Goal: Information Seeking & Learning: Learn about a topic

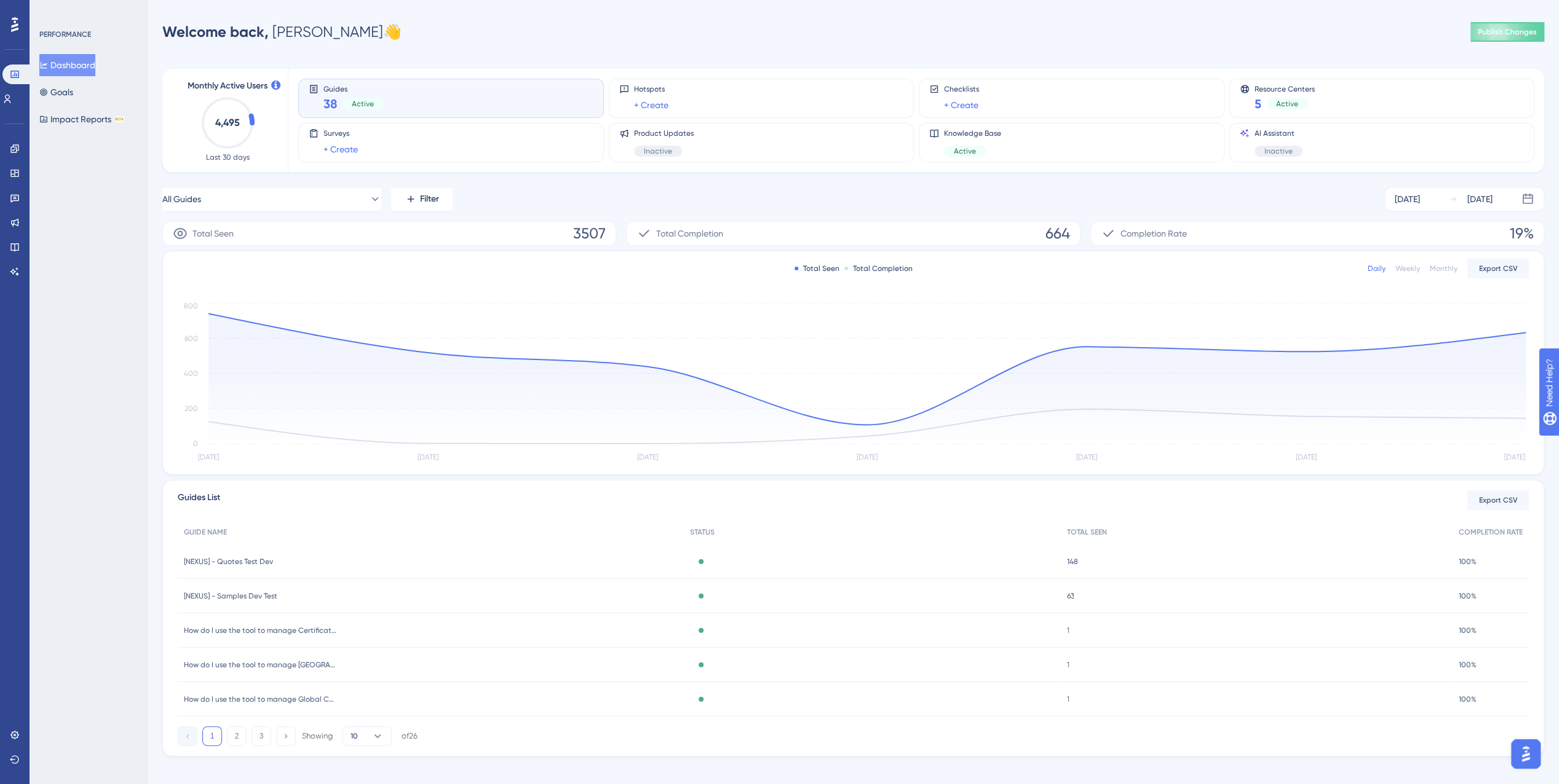
click at [1519, 763] on img "Open AI Assistant Launcher" at bounding box center [1526, 754] width 22 height 22
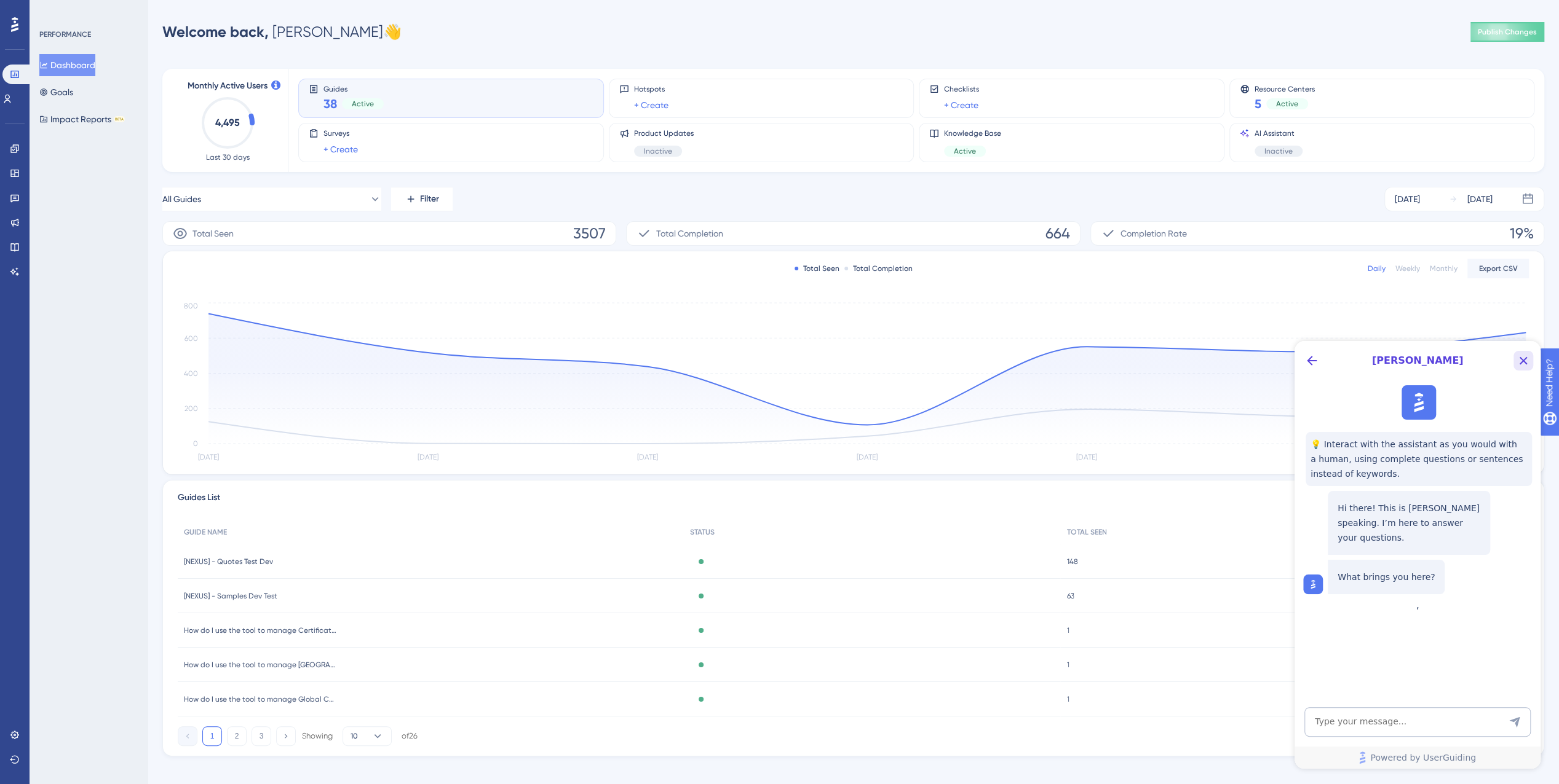
click at [1526, 357] on icon "Close Button" at bounding box center [1523, 361] width 8 height 8
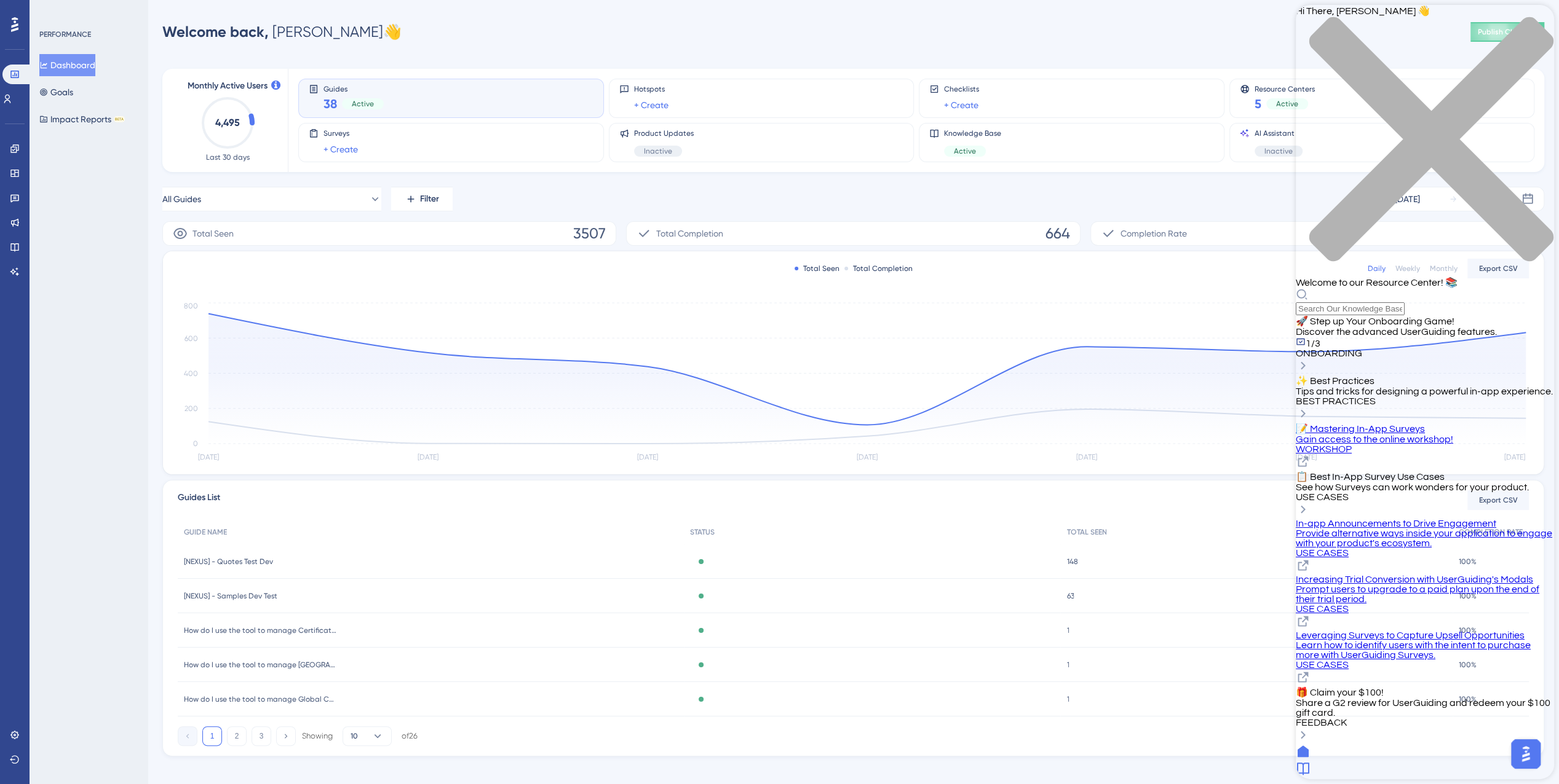
click at [1362, 289] on div "Resource Center Header" at bounding box center [1424, 302] width 258 height 27
click at [1355, 69] on div "Hi There, Ryan 👋 Welcome to our Resource Center! 📚" at bounding box center [1424, 160] width 258 height 311
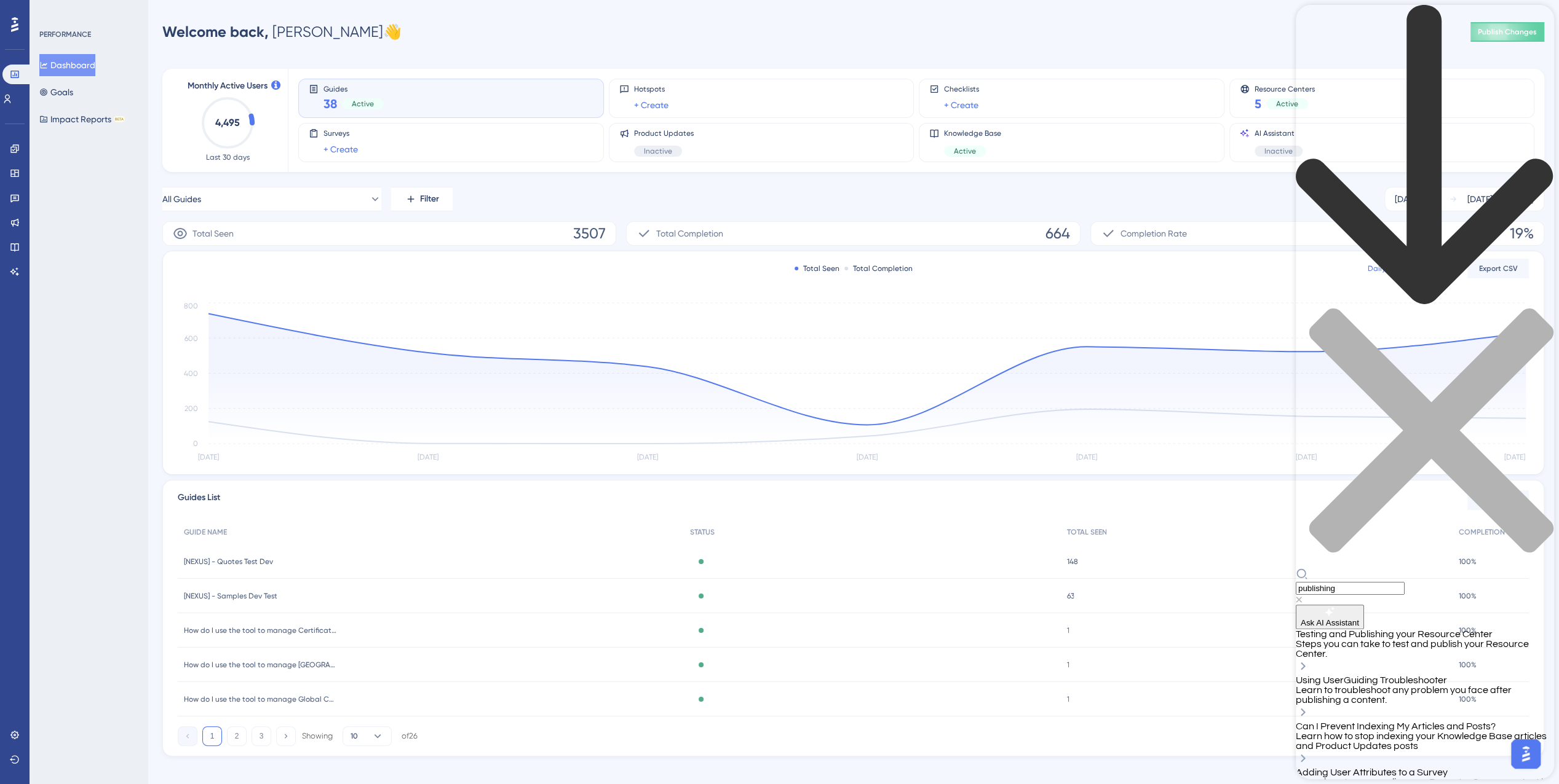
type input "publishing"
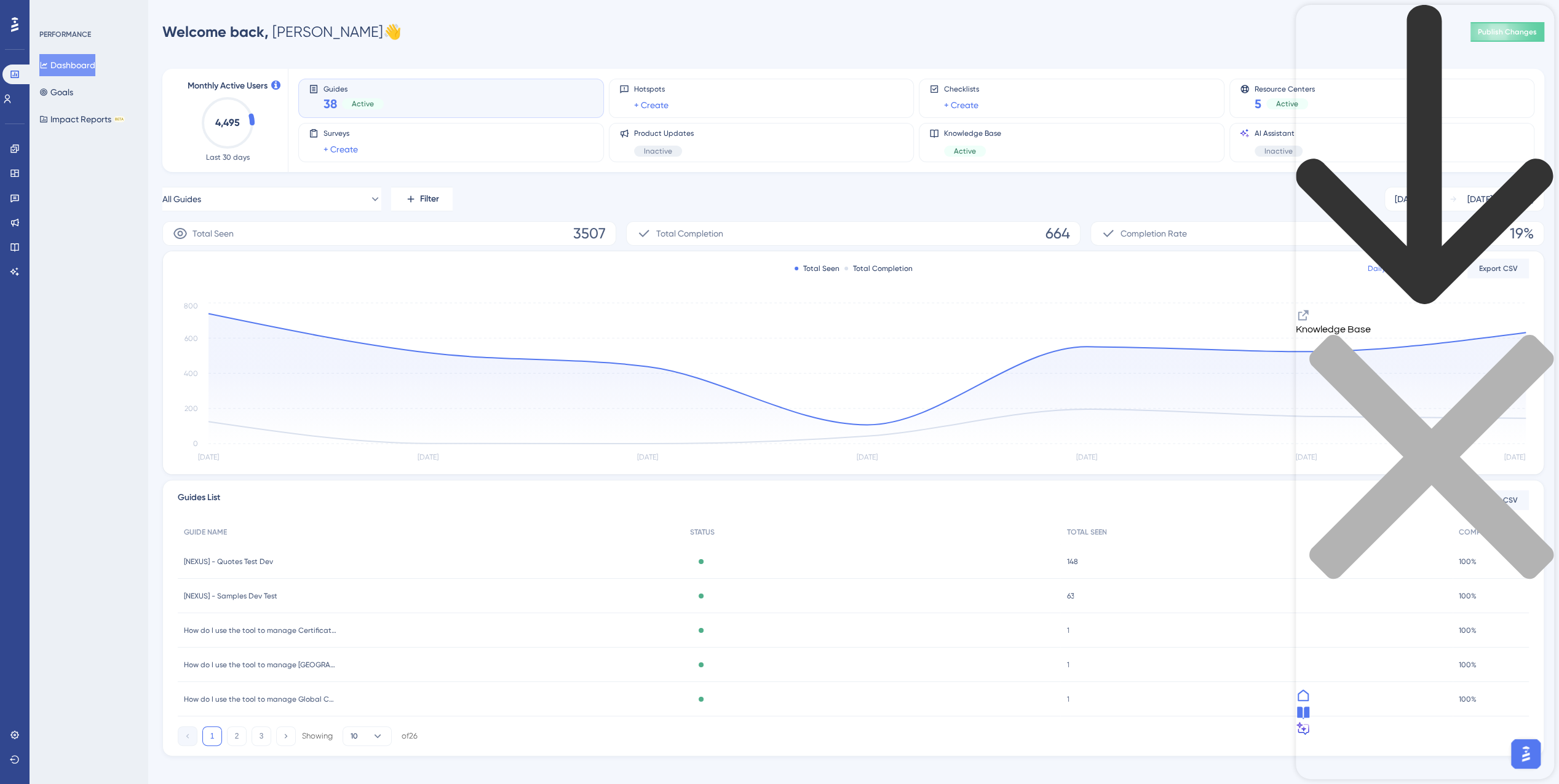
click at [1320, 20] on div "back to header" at bounding box center [1424, 157] width 258 height 303
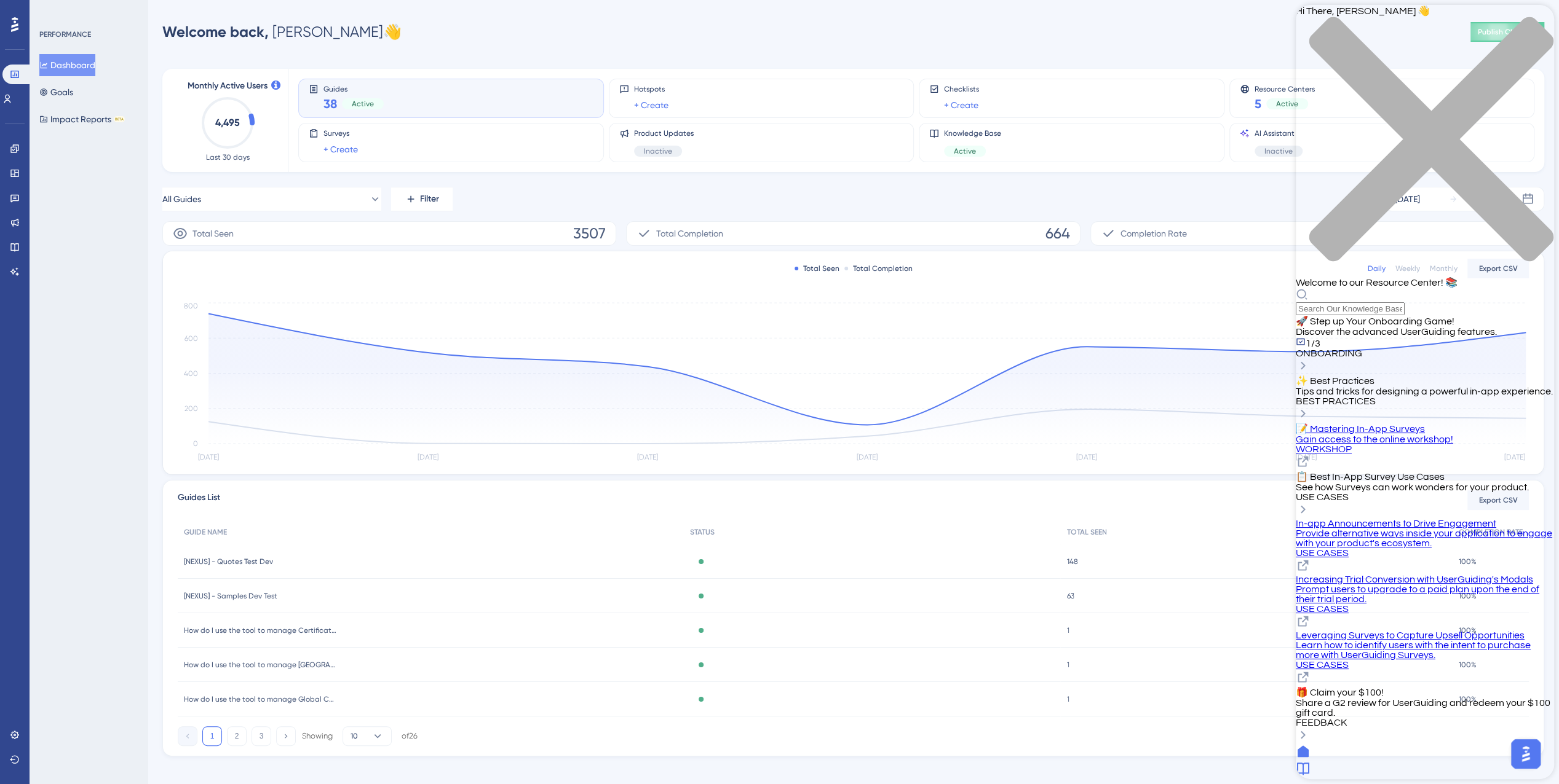
click at [1474, 397] on div "BEST PRACTICES" at bounding box center [1424, 401] width 258 height 10
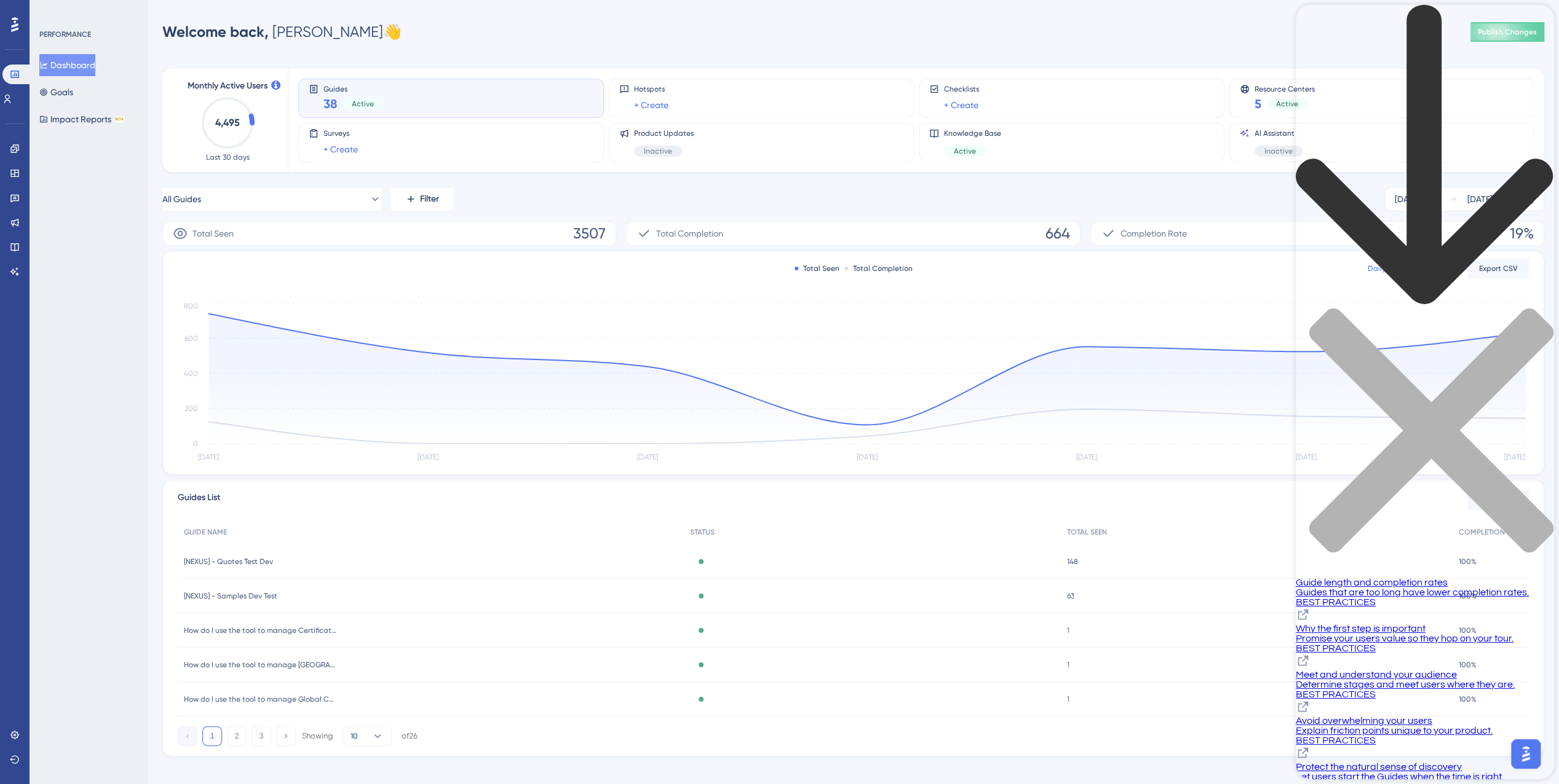
click at [1318, 24] on icon "back to header" at bounding box center [1424, 155] width 257 height 299
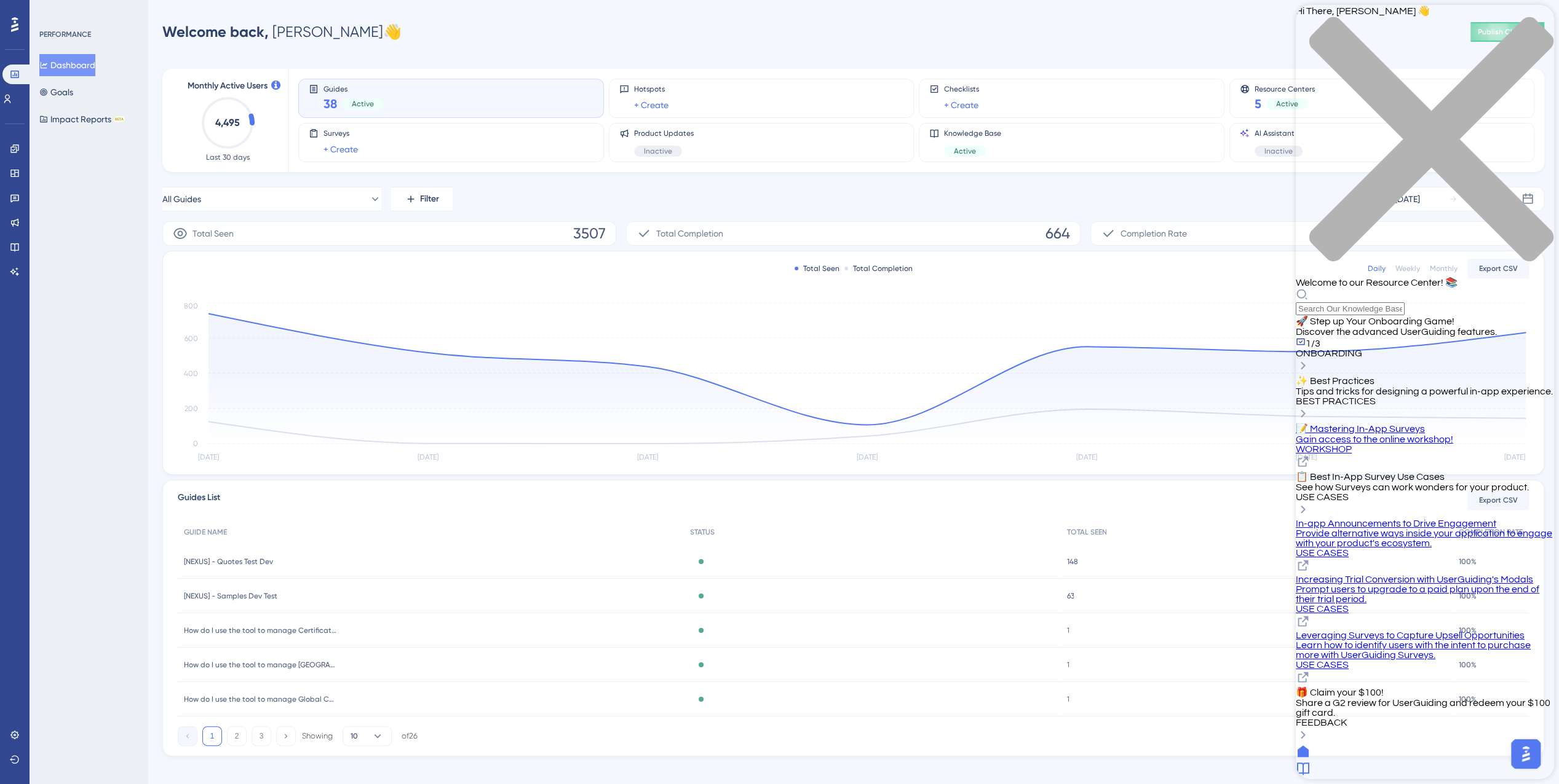
click at [1391, 289] on div "Resource Center Header" at bounding box center [1424, 302] width 258 height 27
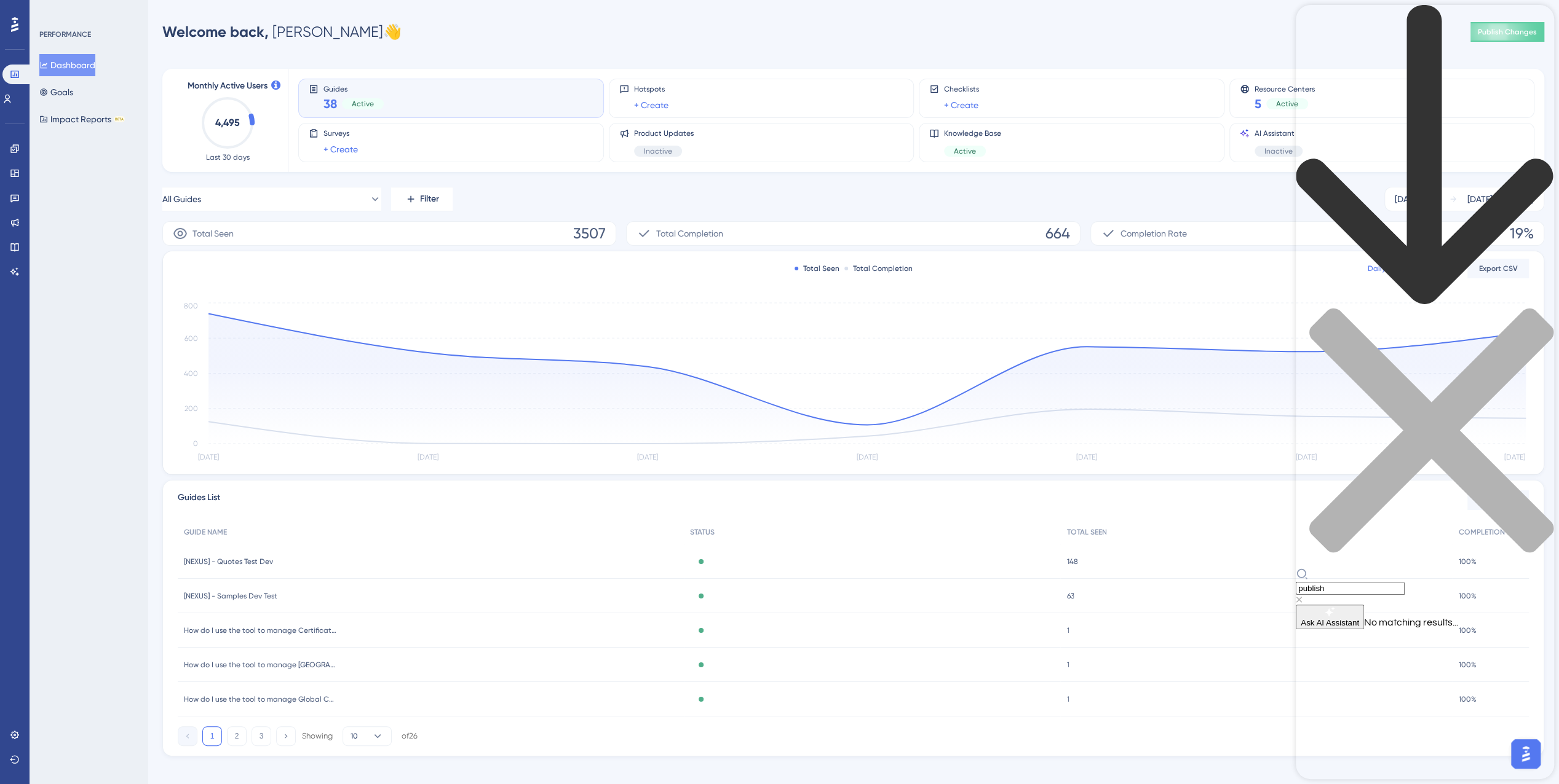
type input "publish"
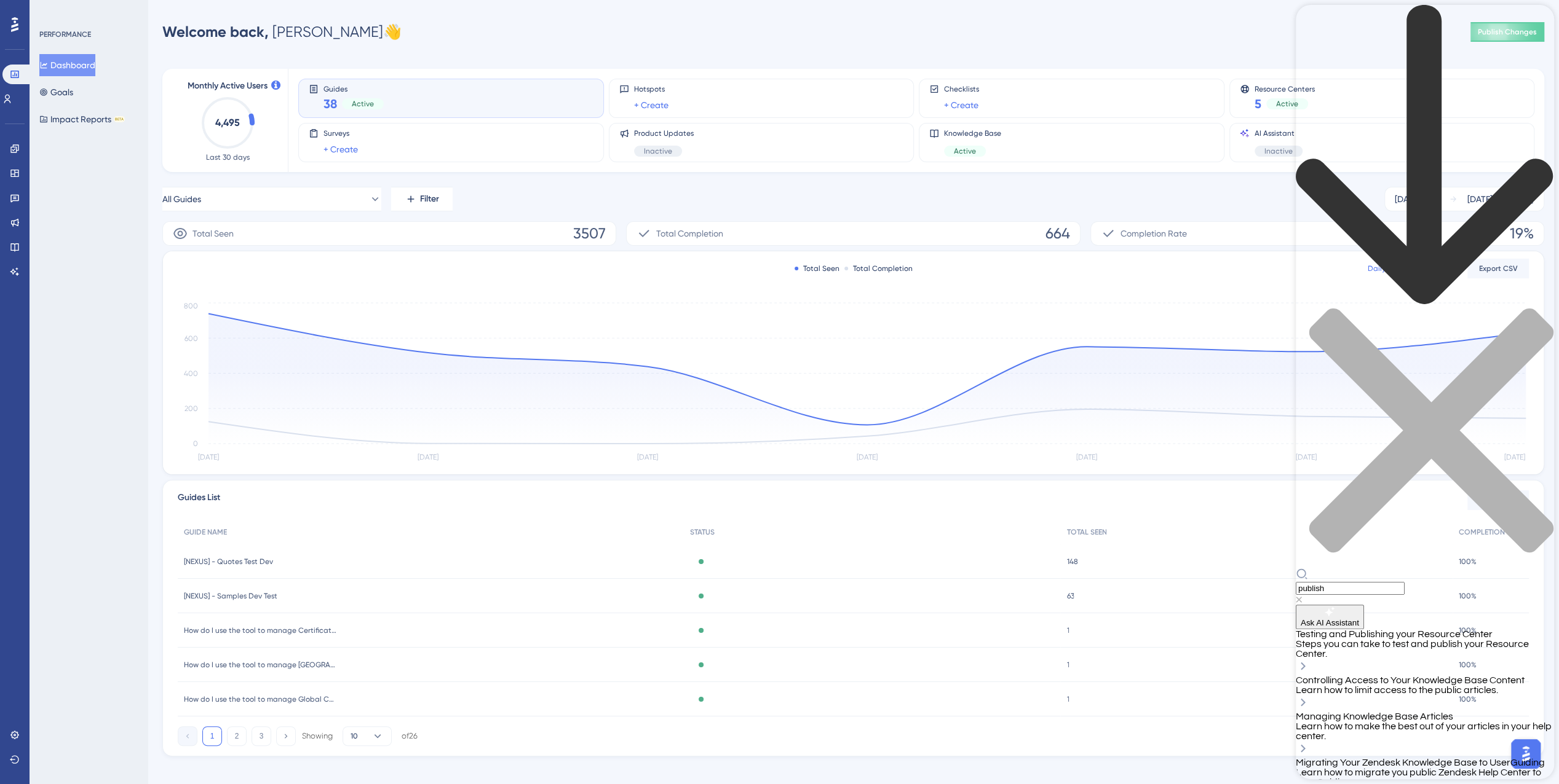
click at [1416, 629] on span "Testing and Publishing your Resource Center" at bounding box center [1394, 634] width 197 height 10
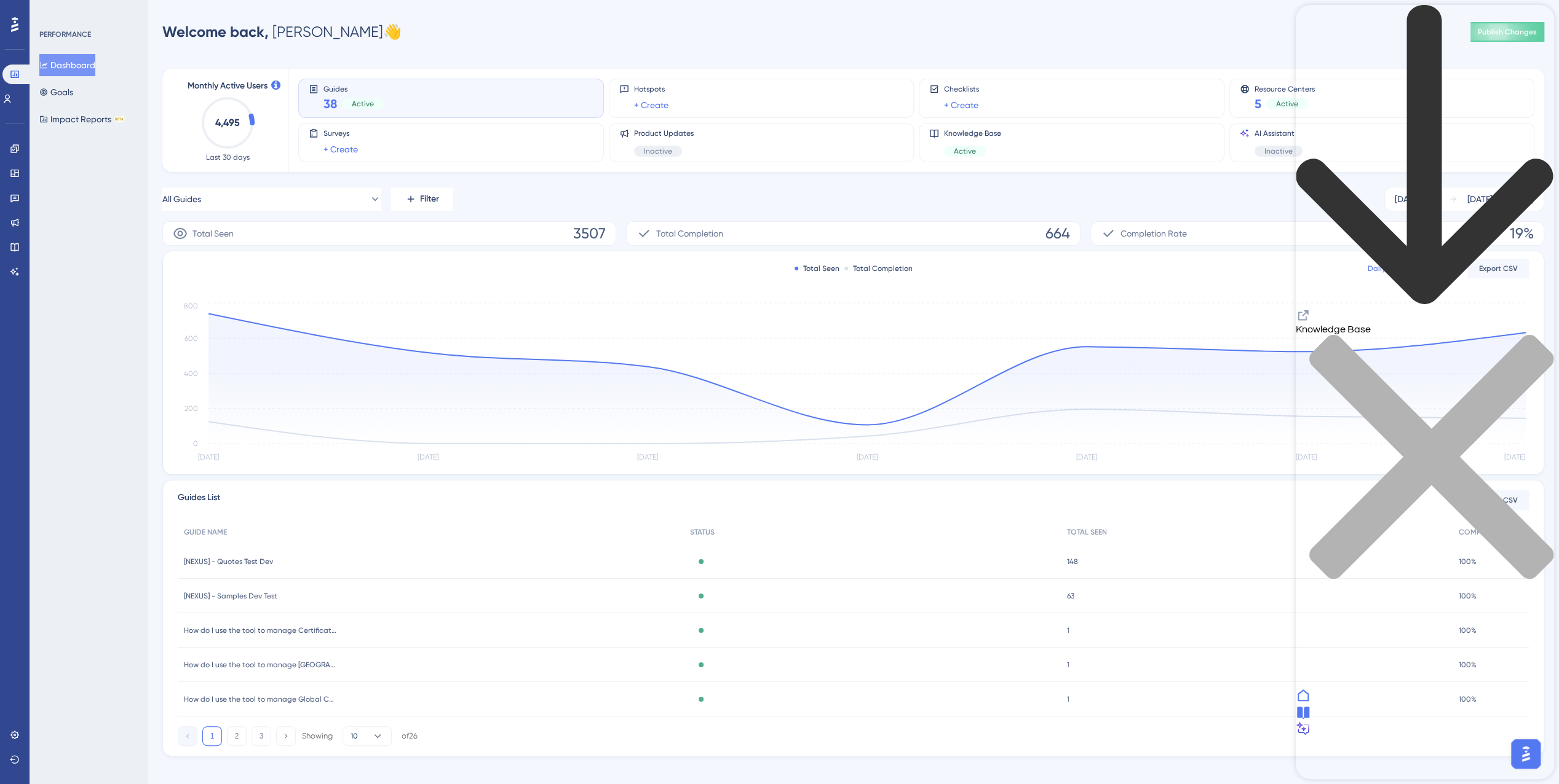
click at [1315, 23] on icon "back to header" at bounding box center [1424, 156] width 258 height 301
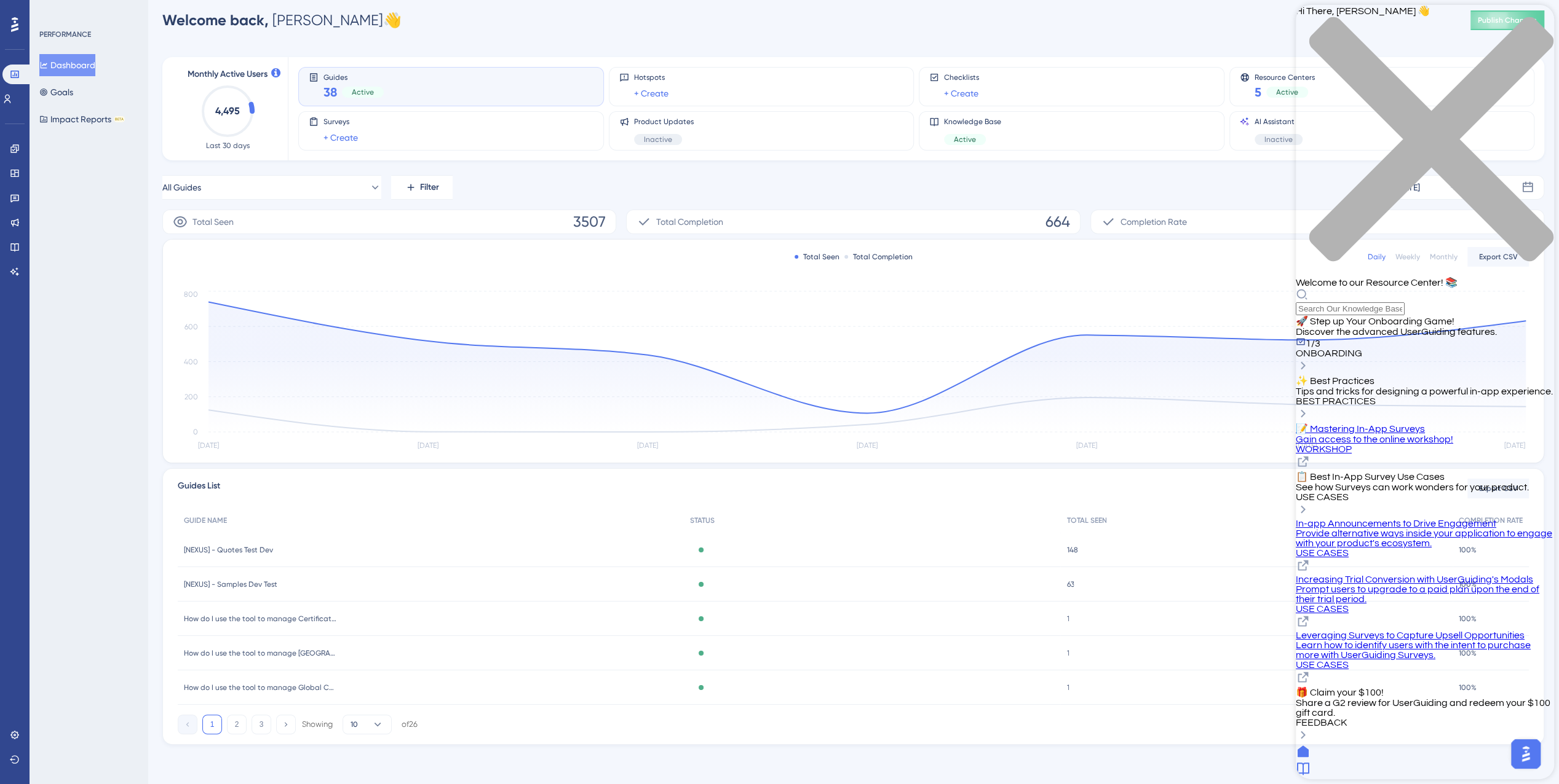
scroll to position [0, 0]
click at [1532, 27] on icon "close resource center" at bounding box center [1430, 139] width 244 height 244
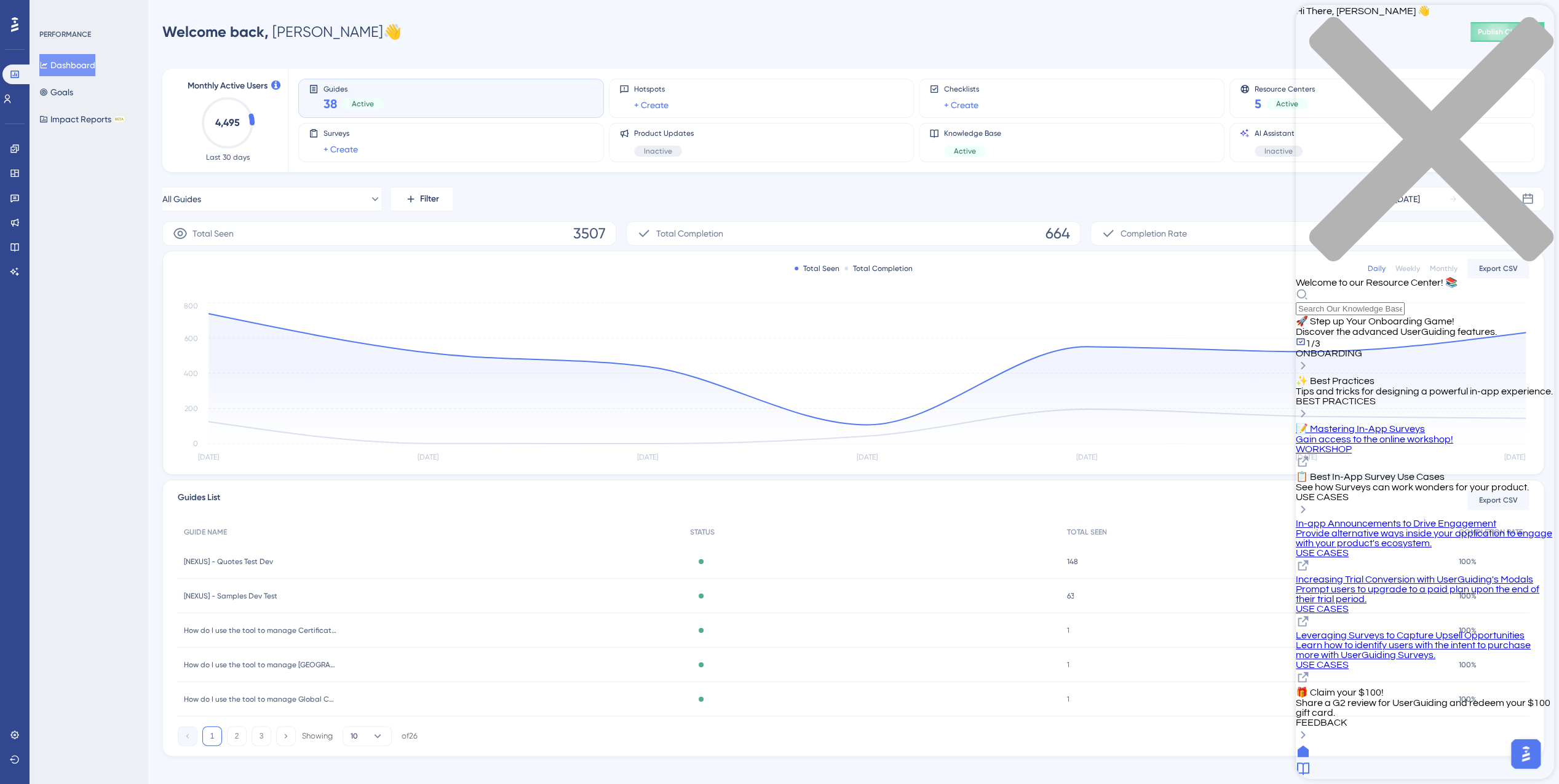
click at [1419, 75] on div "Hi There, Ryan 👋 Welcome to our Resource Center! 📚" at bounding box center [1424, 160] width 258 height 311
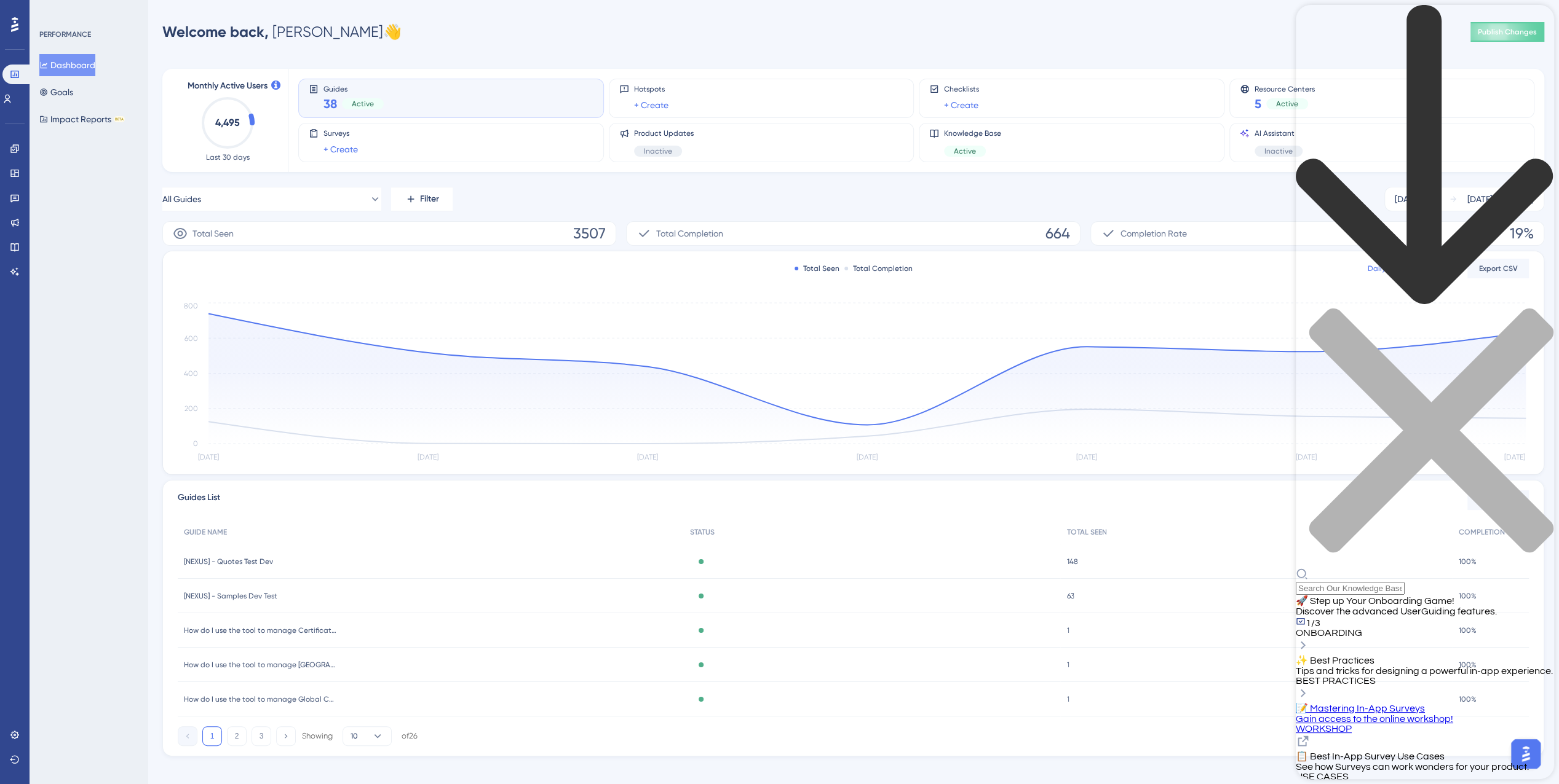
click at [1316, 33] on div "back to header" at bounding box center [1424, 157] width 258 height 303
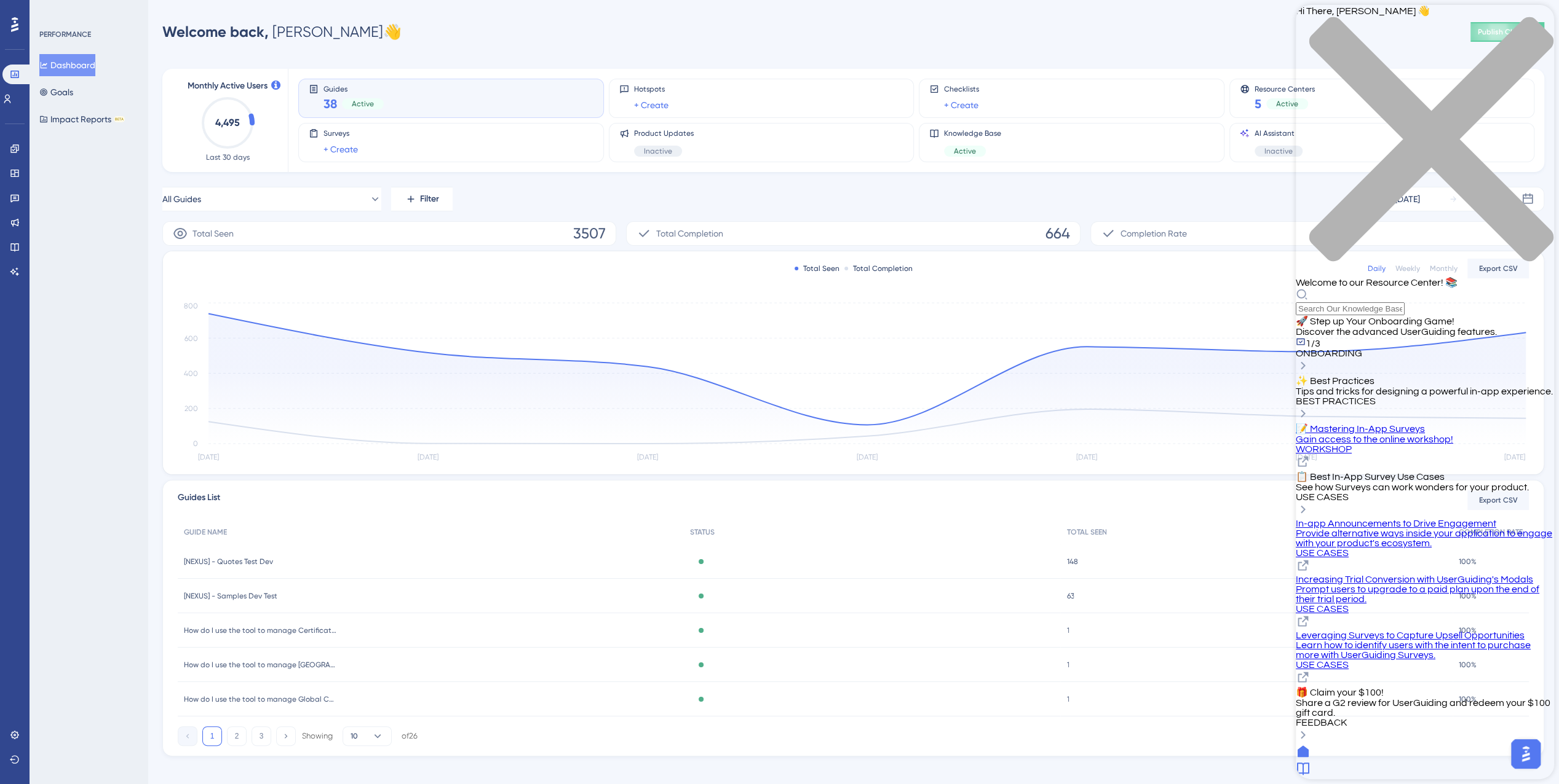
click at [1440, 761] on div at bounding box center [1424, 769] width 258 height 17
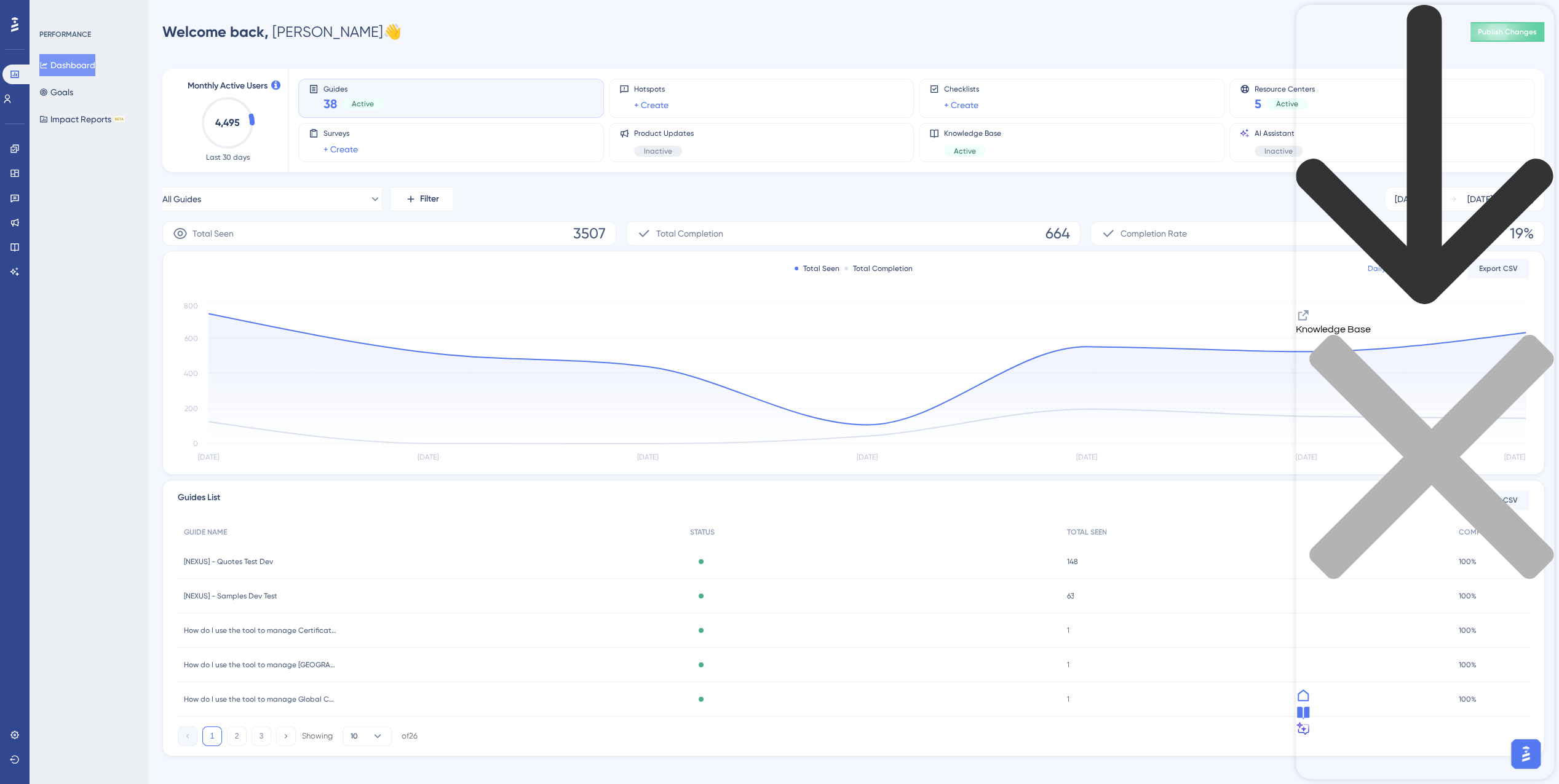
click at [1540, 334] on div "close resource center" at bounding box center [1424, 465] width 258 height 260
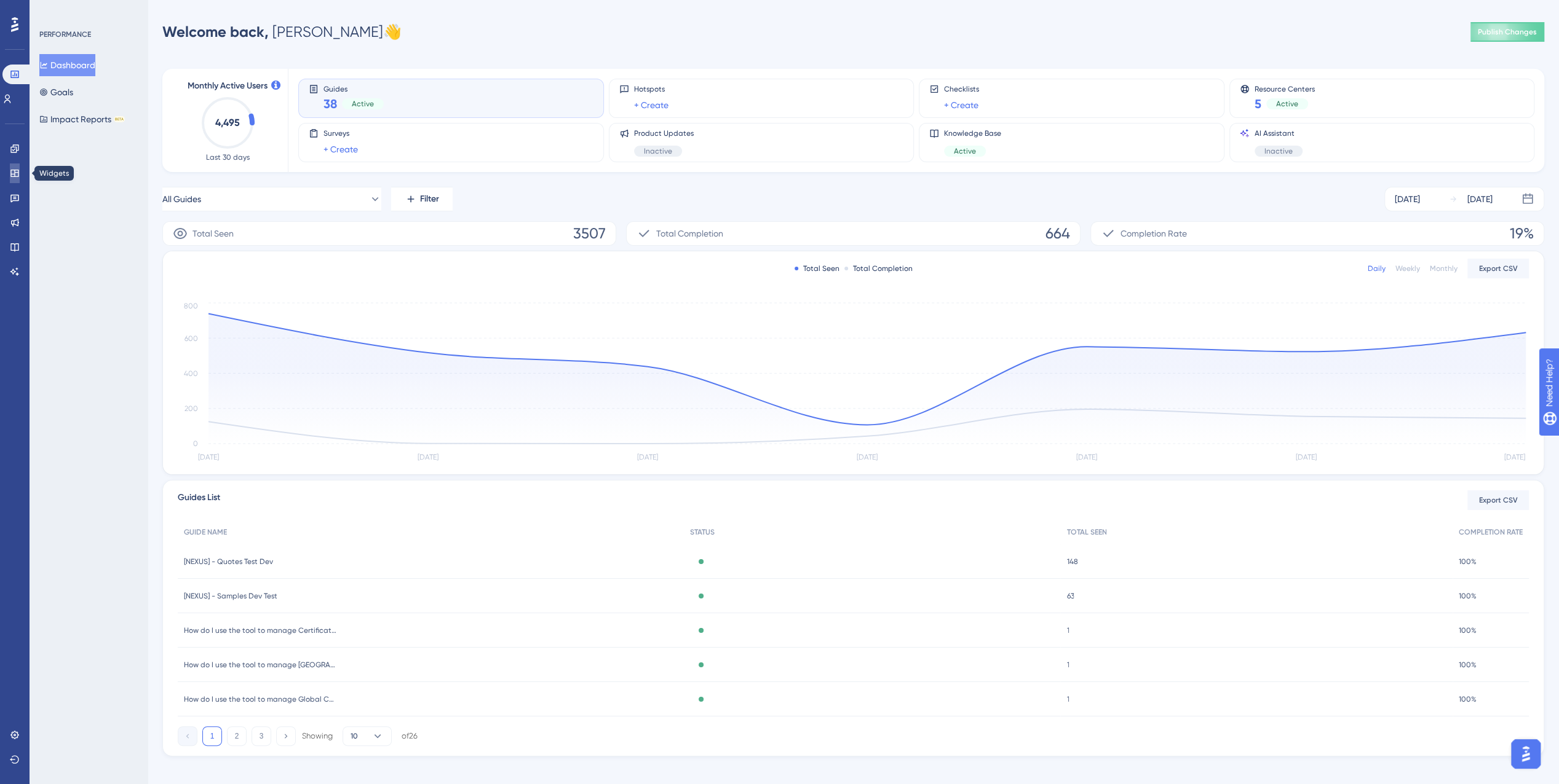
click at [16, 167] on link at bounding box center [14, 173] width 10 height 19
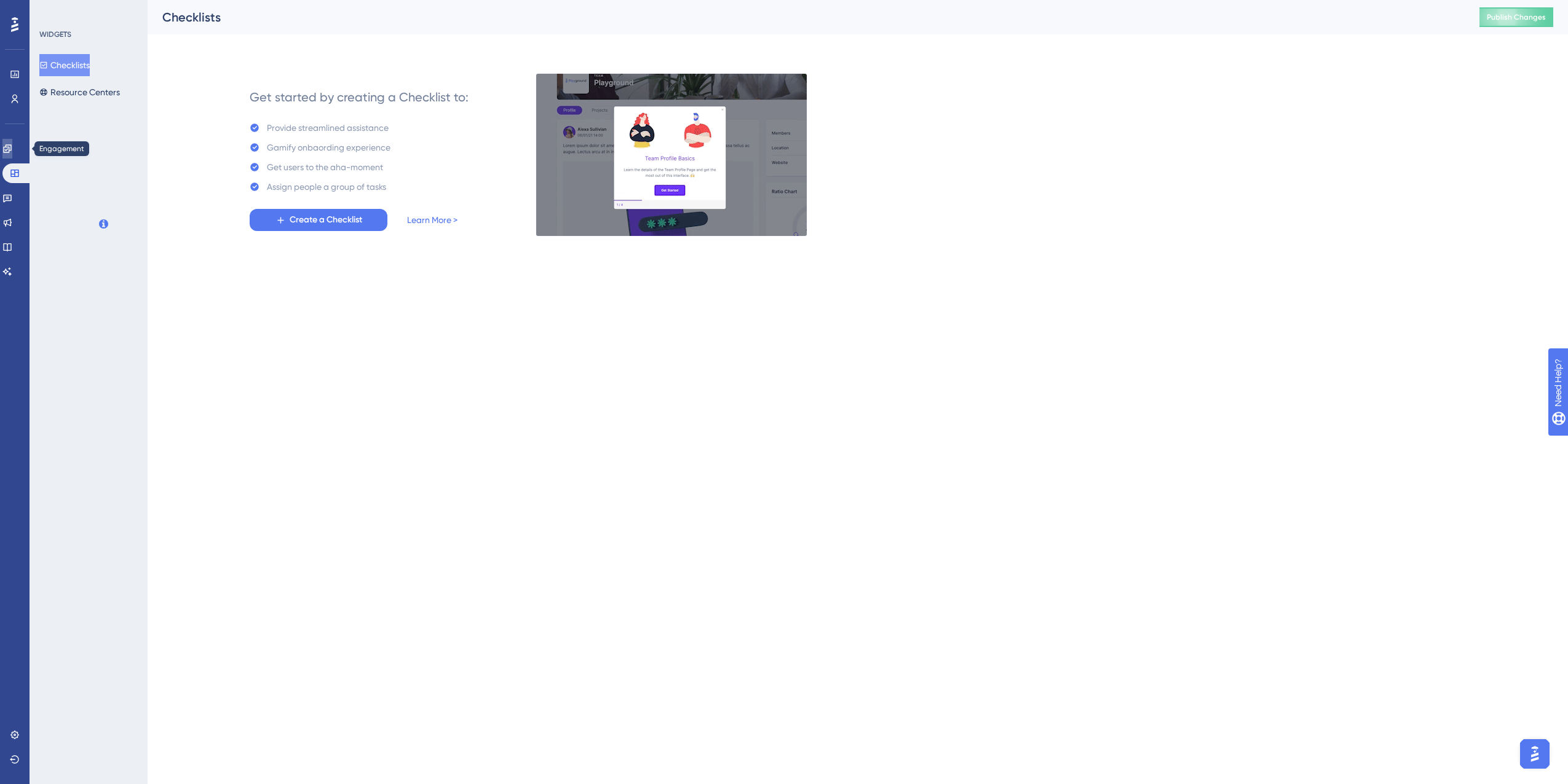
click at [12, 150] on icon at bounding box center [7, 148] width 10 height 10
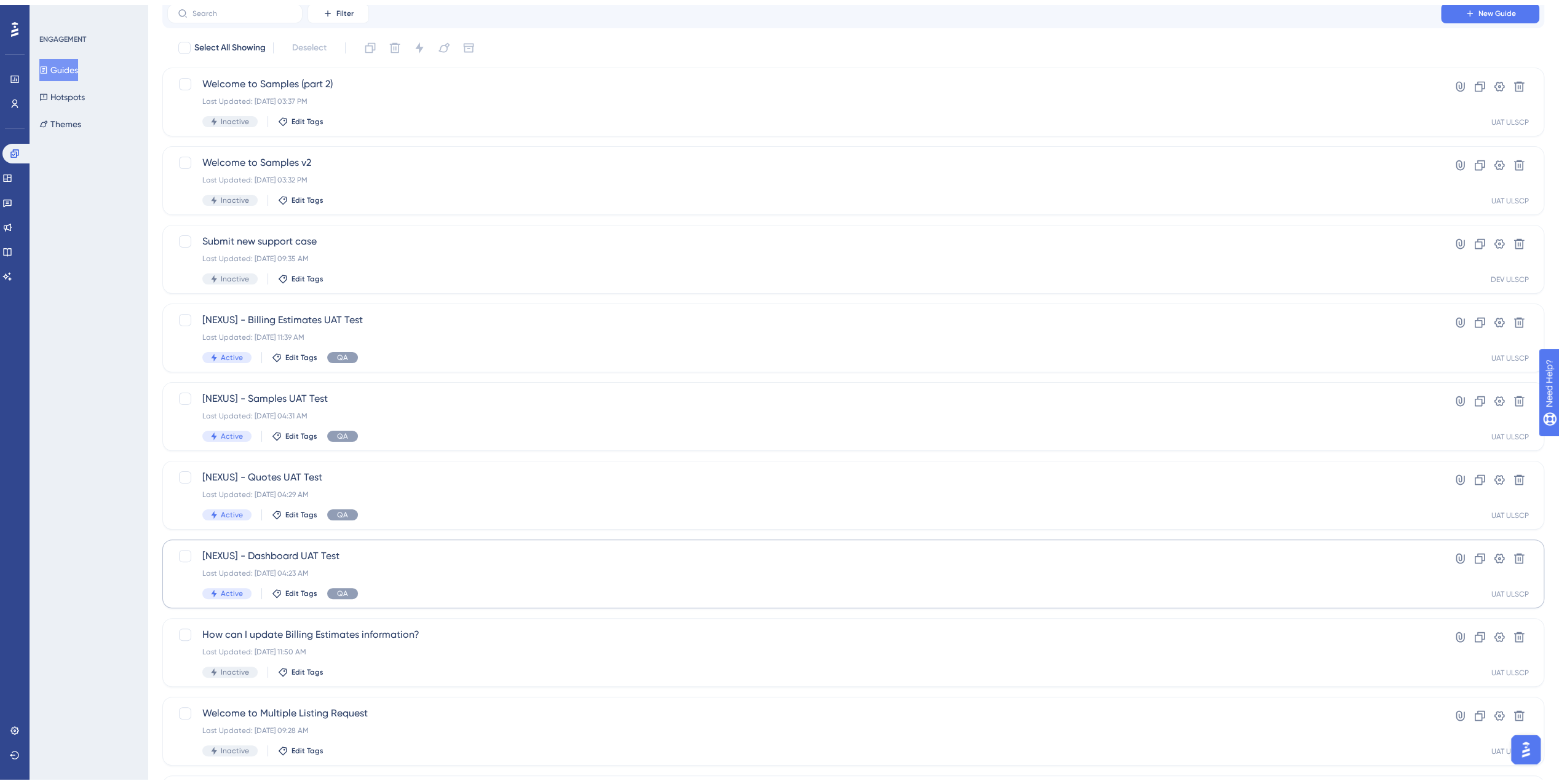
scroll to position [170, 0]
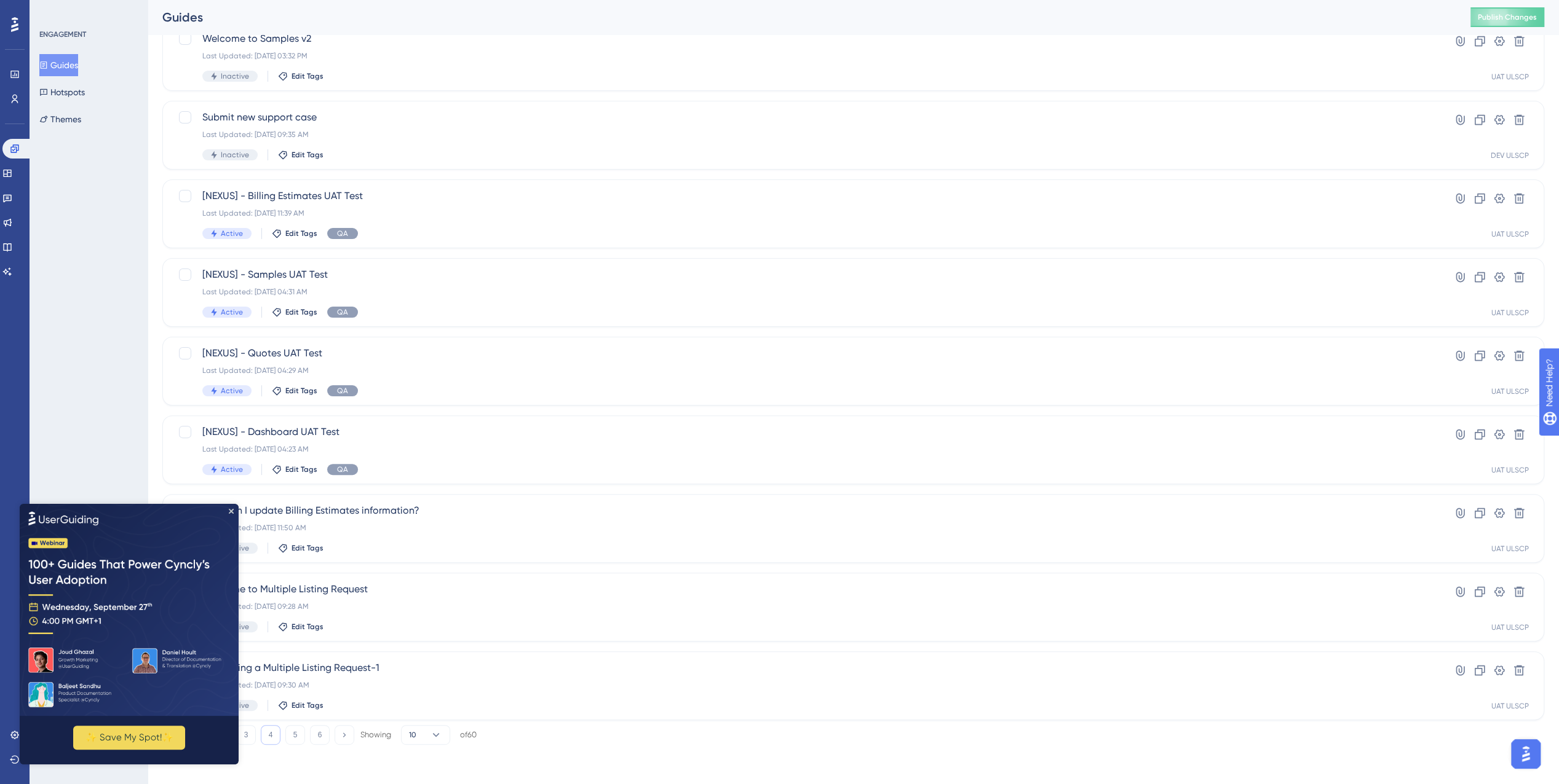
click at [265, 737] on button "4" at bounding box center [270, 735] width 19 height 19
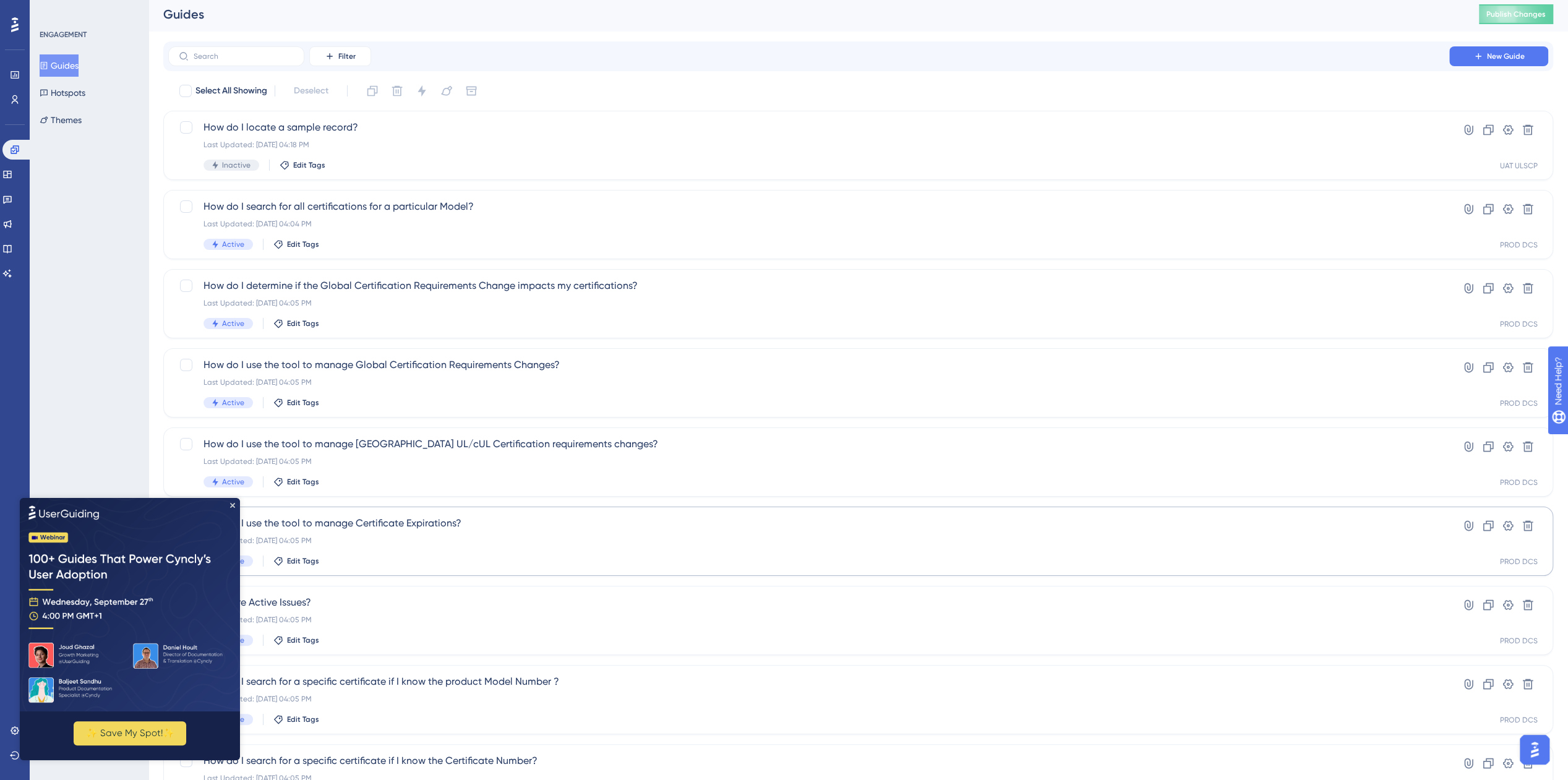
scroll to position [0, 0]
click at [645, 475] on div "How do I use the tool to manage North America UL/cUL Certification requirements…" at bounding box center [808, 465] width 1210 height 50
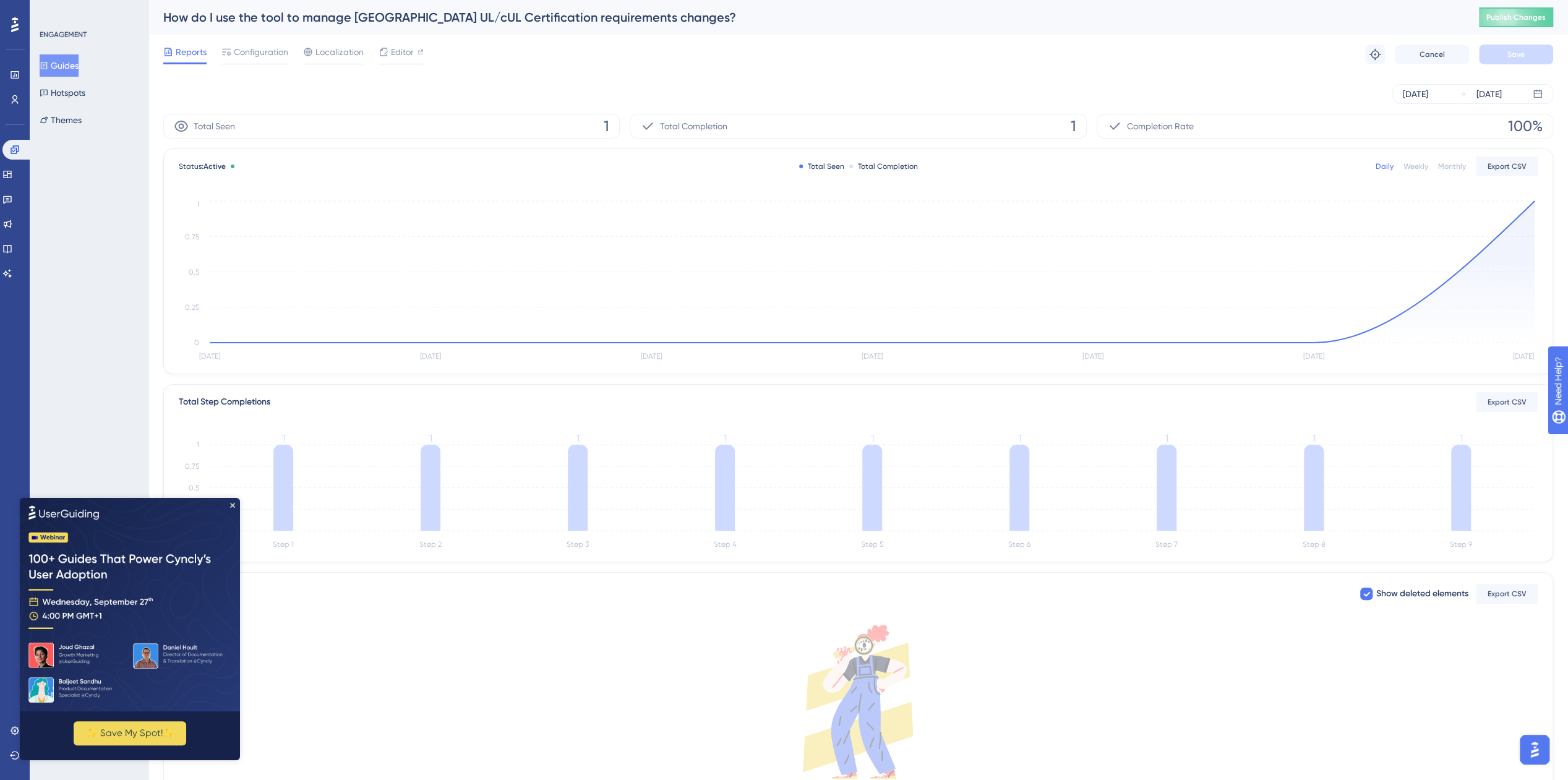
click at [233, 502] on img at bounding box center [129, 604] width 220 height 213
click at [233, 504] on icon "Close Preview" at bounding box center [233, 506] width 5 height 5
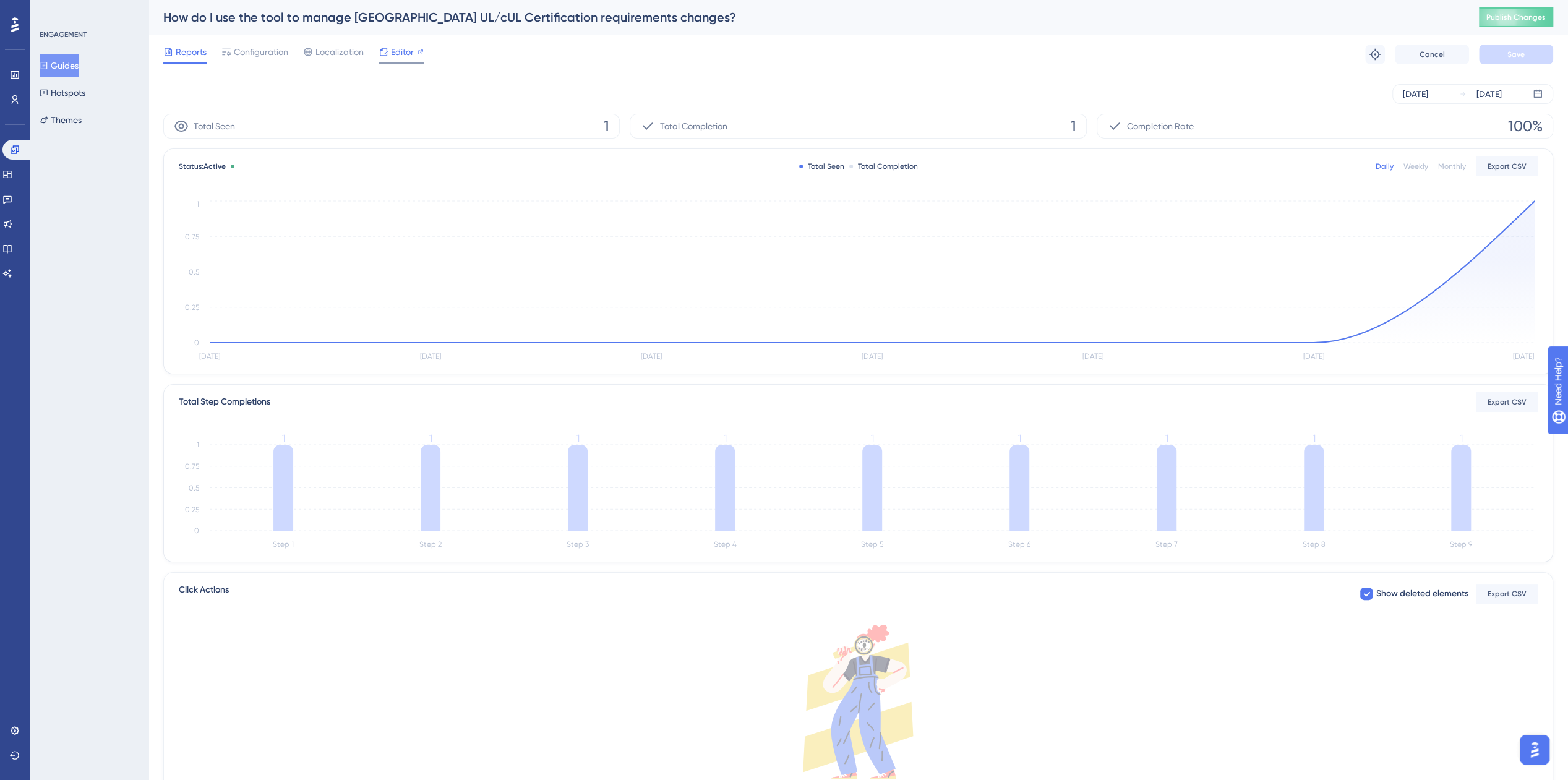
click at [391, 54] on span "Editor" at bounding box center [403, 51] width 23 height 15
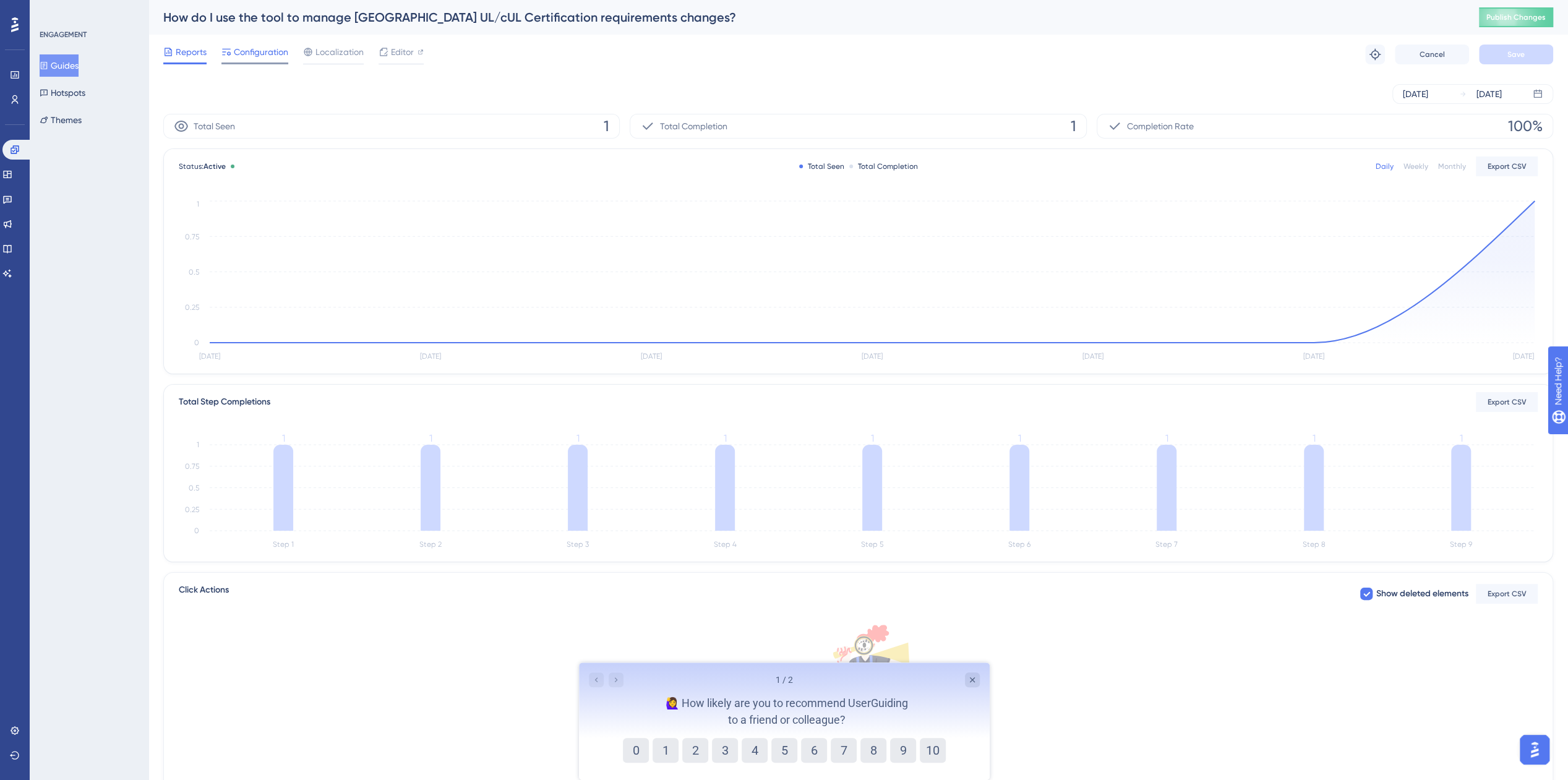
click at [267, 60] on div "Configuration" at bounding box center [254, 54] width 66 height 19
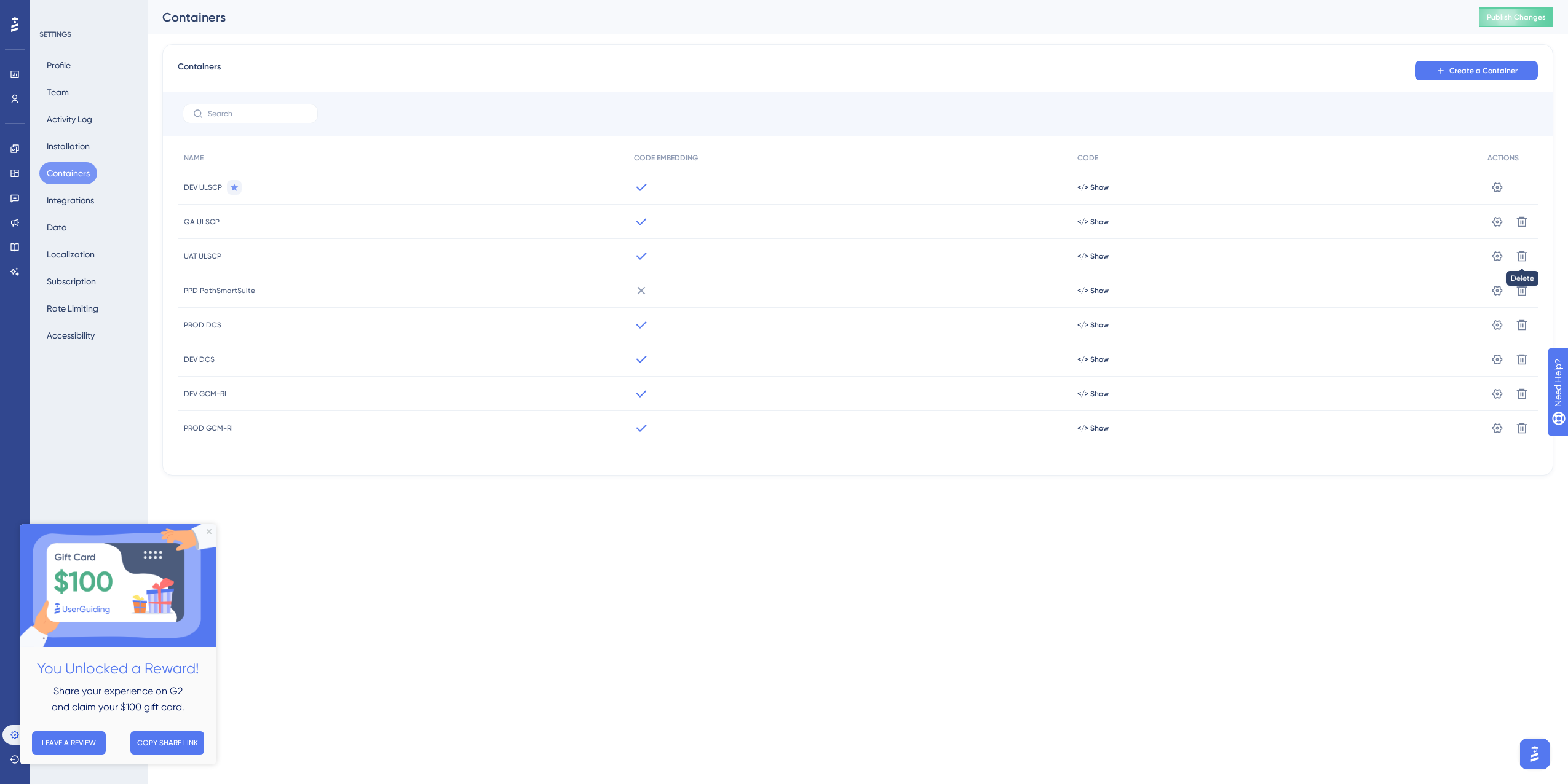
click at [1532, 745] on img "Open AI Assistant Launcher" at bounding box center [1534, 754] width 22 height 22
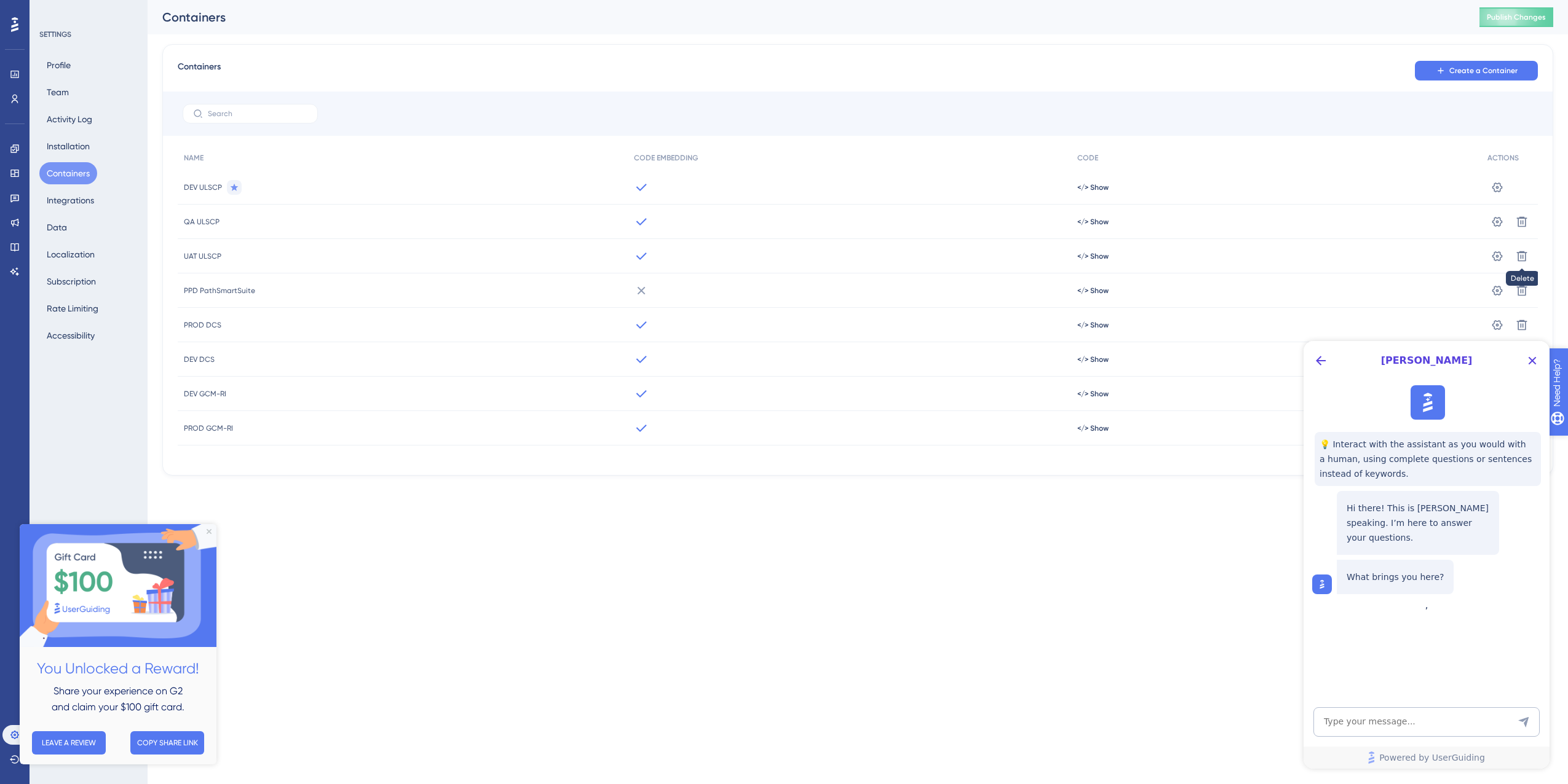
click at [1567, 454] on span "Need Help?" at bounding box center [1590, 446] width 66 height 21
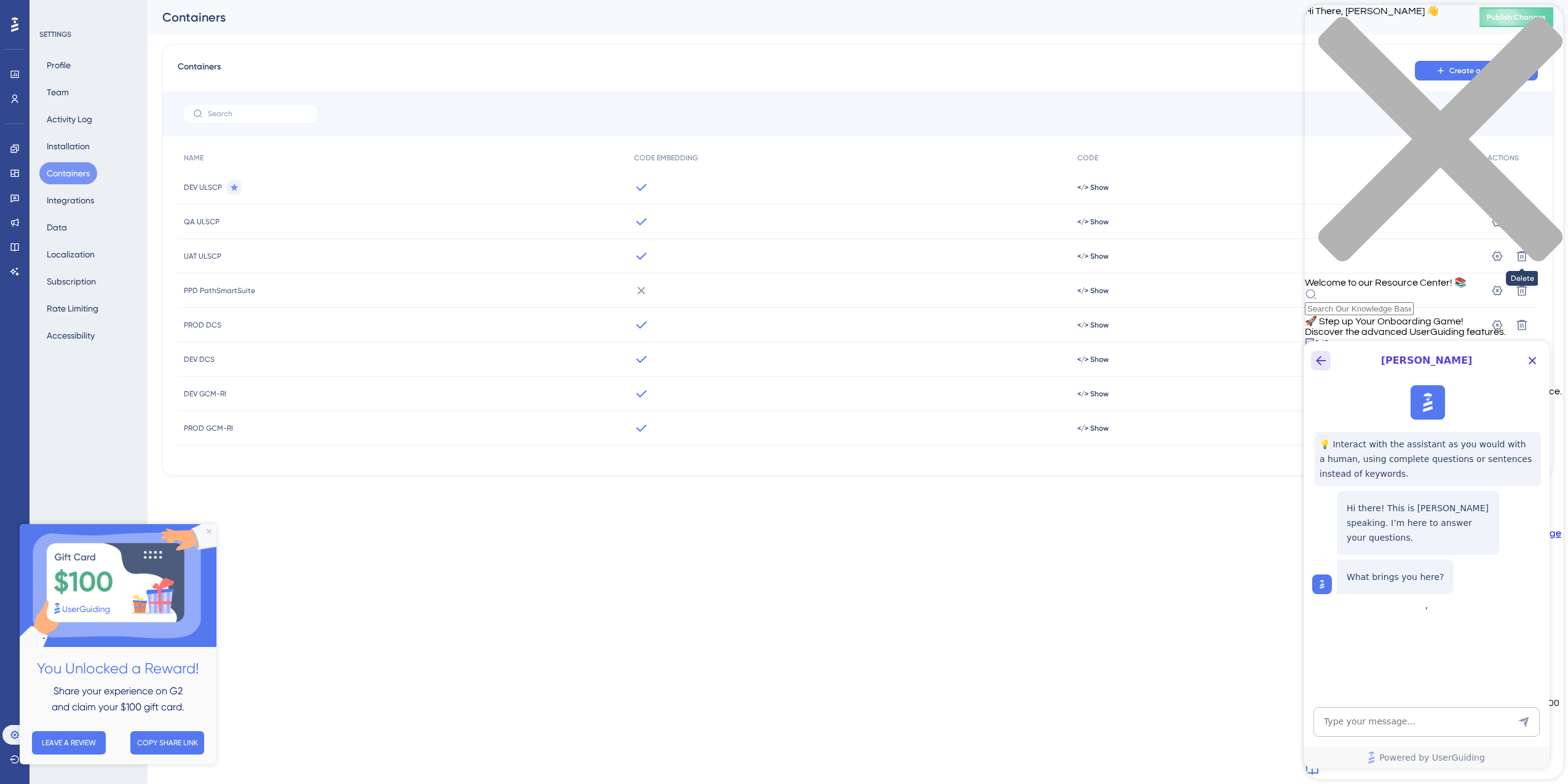
click at [1323, 360] on icon "Back Button" at bounding box center [1320, 361] width 15 height 15
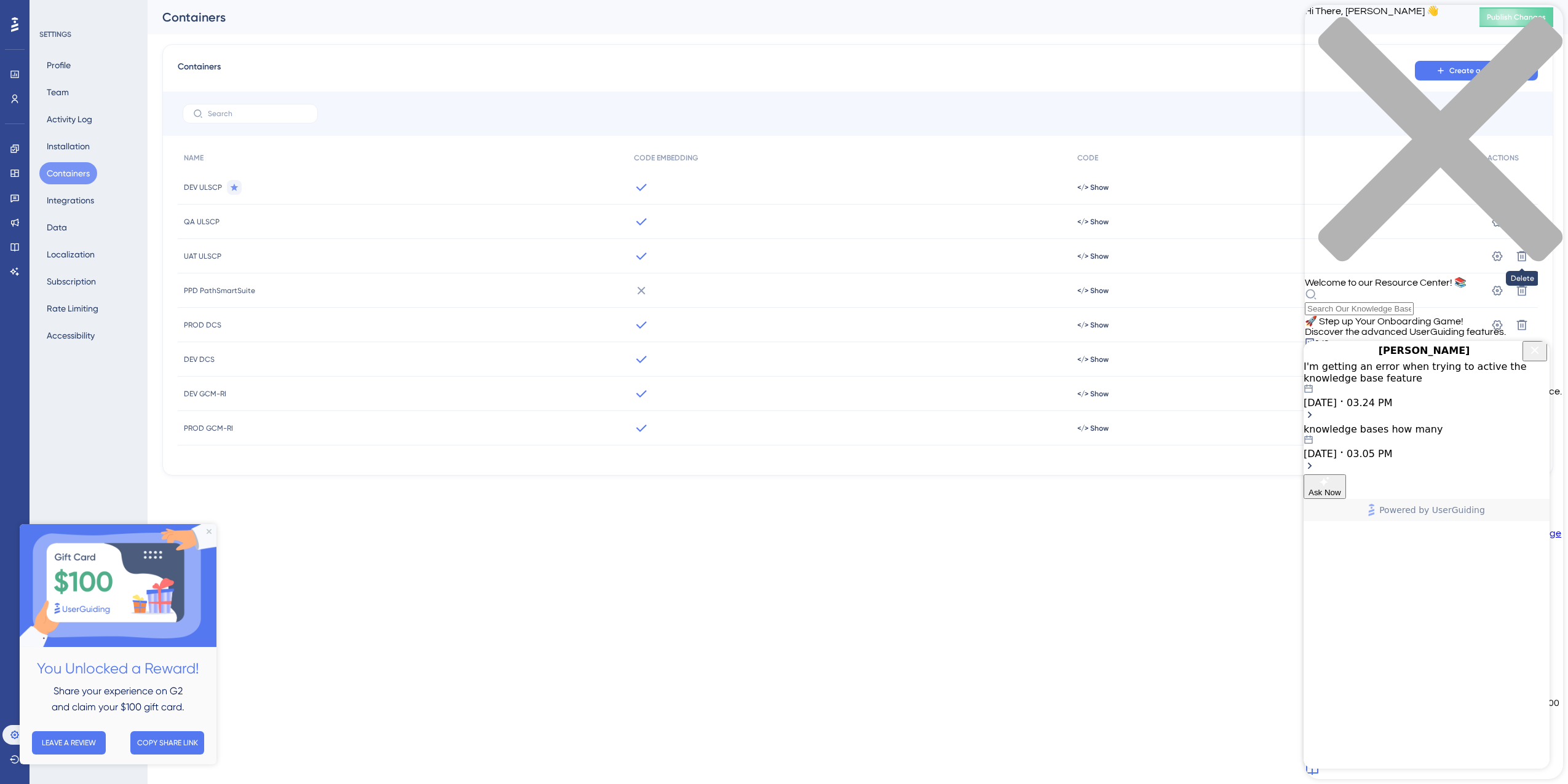
click at [1529, 358] on icon "Close Button" at bounding box center [1534, 350] width 15 height 15
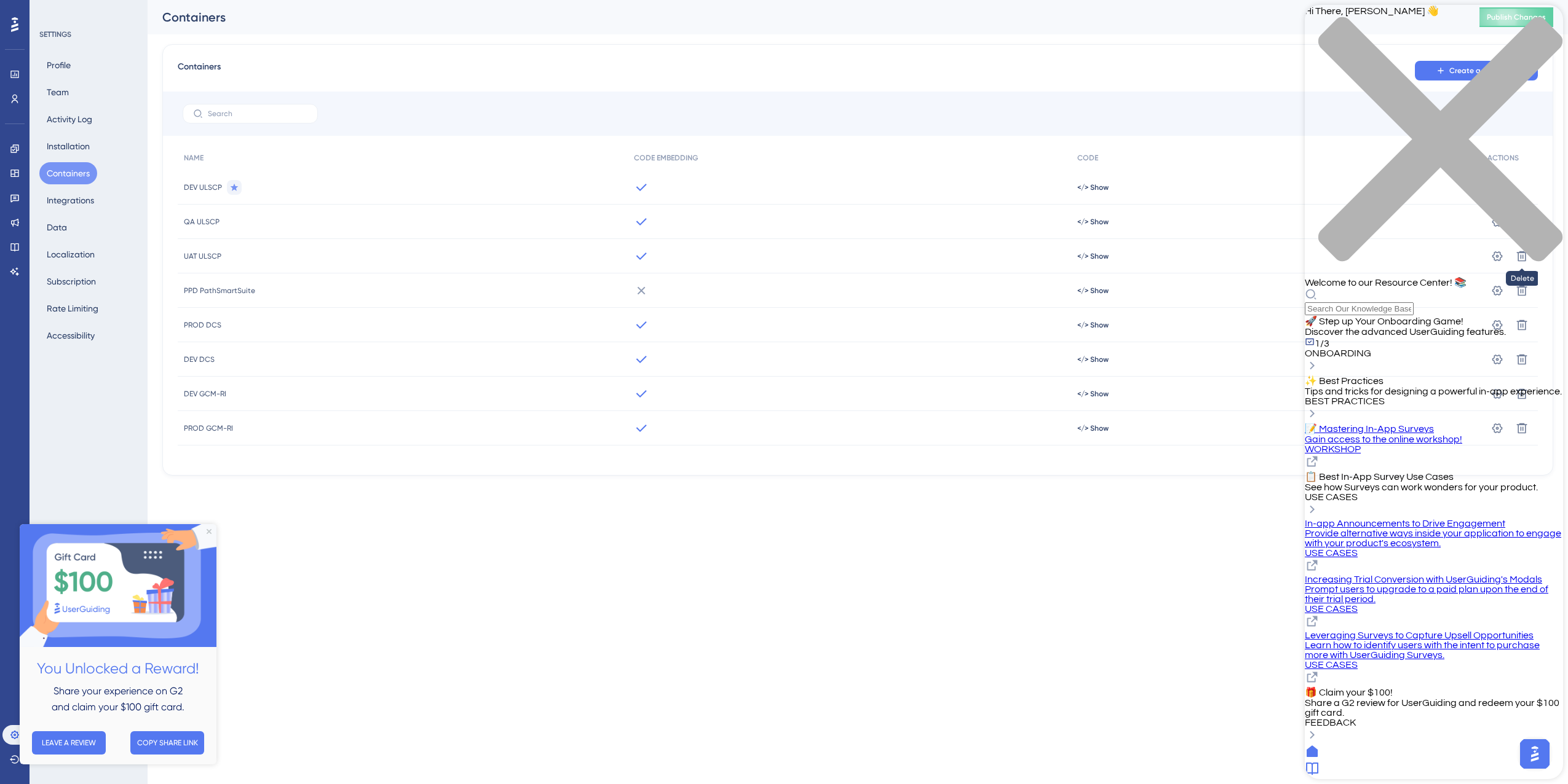
click at [1445, 289] on div "Resource Center Header" at bounding box center [1433, 302] width 258 height 27
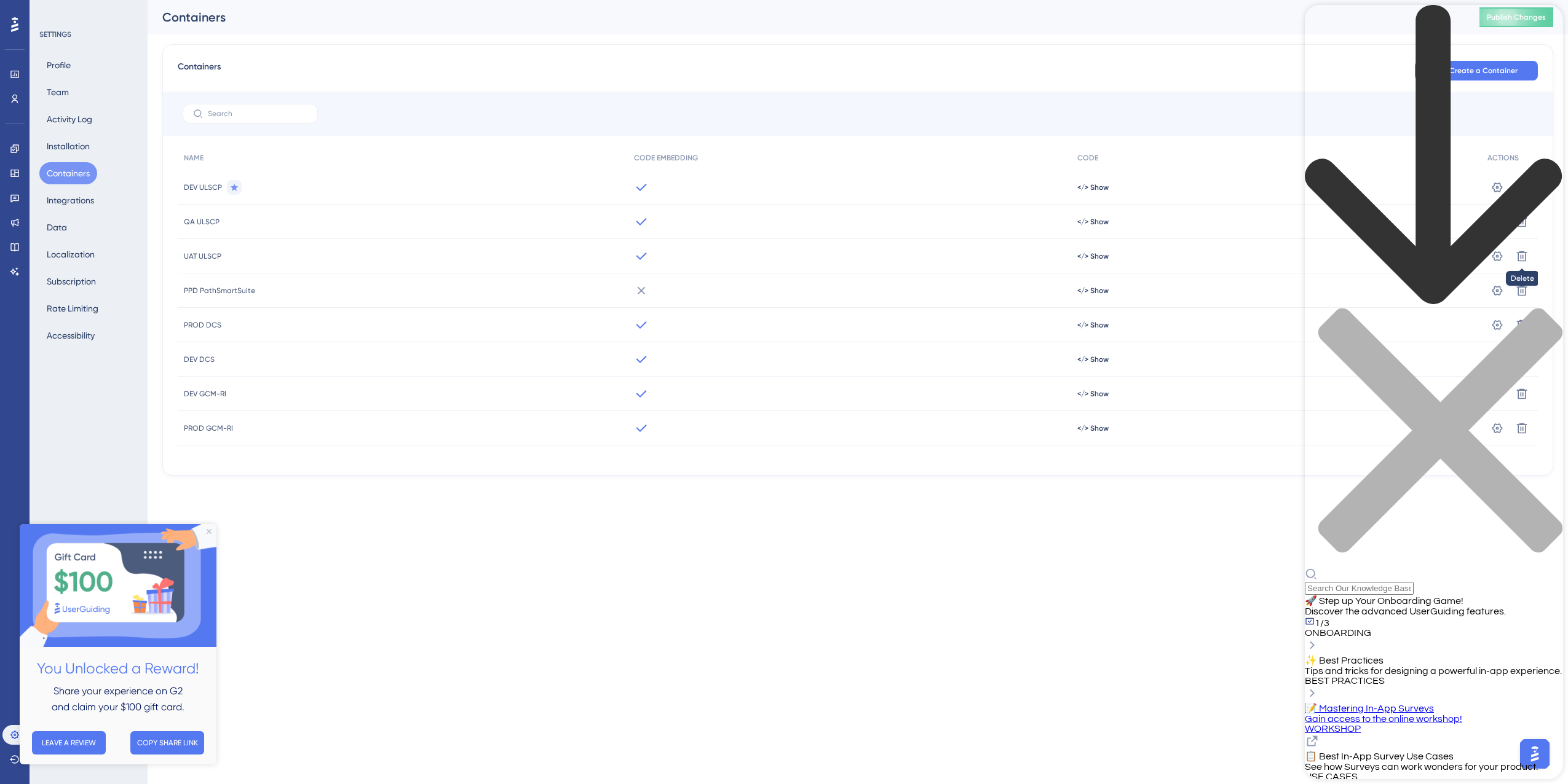
click at [1445, 568] on div "Resource Center Header" at bounding box center [1433, 582] width 258 height 27
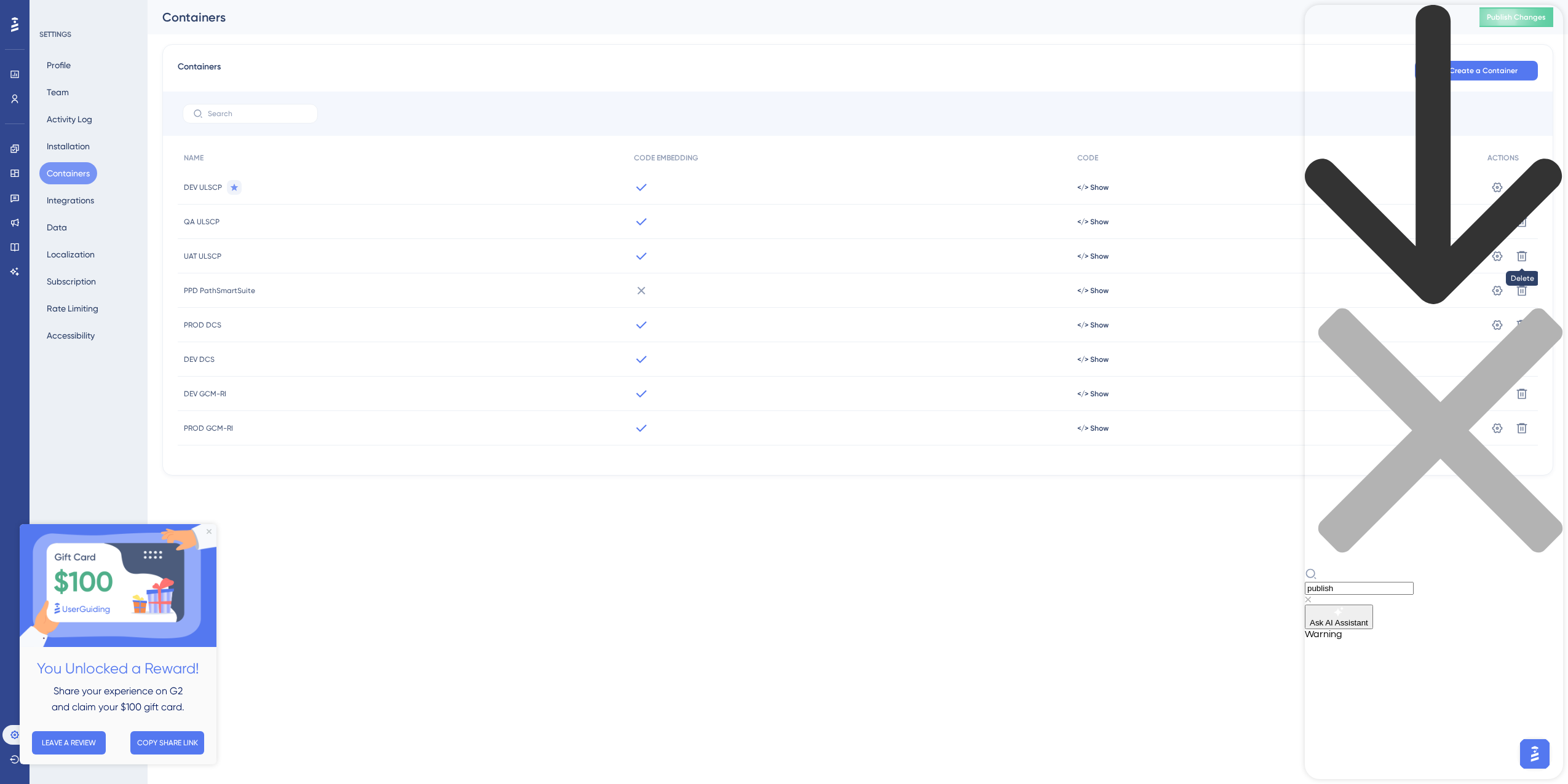
type input "publish"
click at [1367, 619] on span "Ask AI Assistant" at bounding box center [1338, 623] width 58 height 9
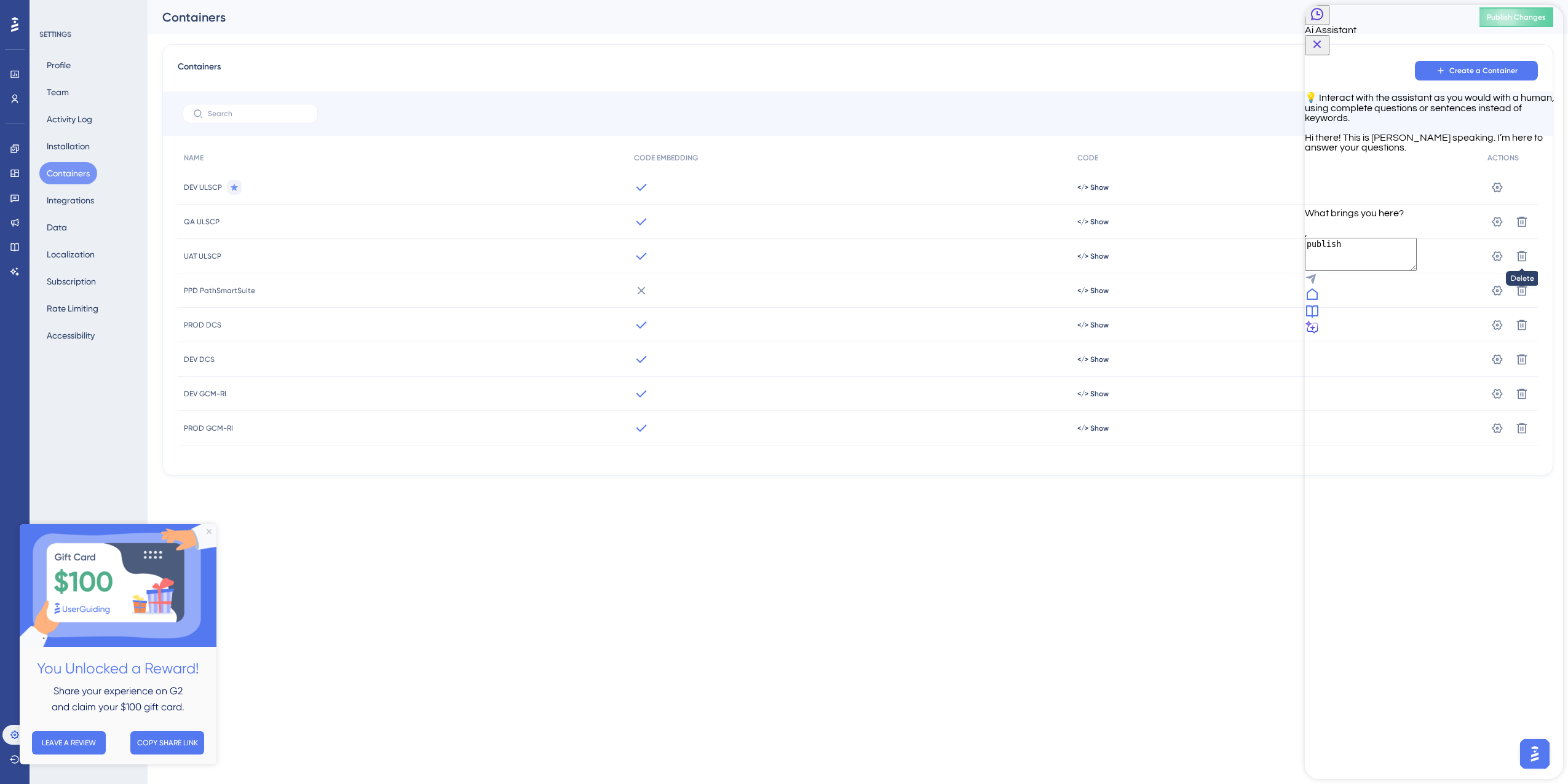
drag, startPoint x: 1410, startPoint y: 711, endPoint x: 1479, endPoint y: 714, distance: 69.1
click at [1411, 271] on textarea "publish" at bounding box center [1360, 254] width 112 height 33
click at [1315, 284] on icon "Send Message" at bounding box center [1310, 280] width 11 height 11
click at [1324, 37] on icon "Close Button" at bounding box center [1316, 44] width 15 height 15
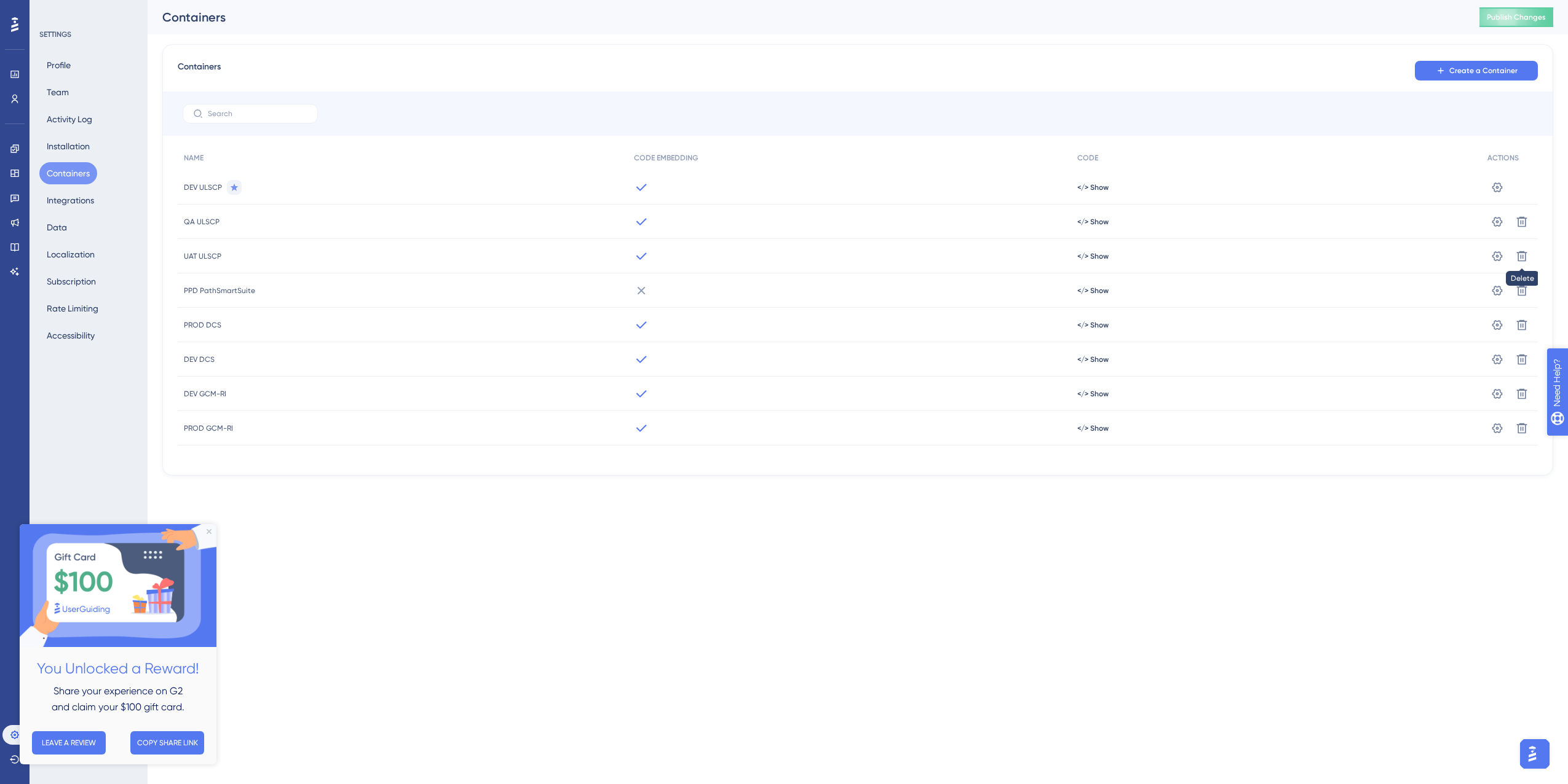
drag, startPoint x: 1610, startPoint y: 438, endPoint x: 3093, endPoint y: 785, distance: 1523.1
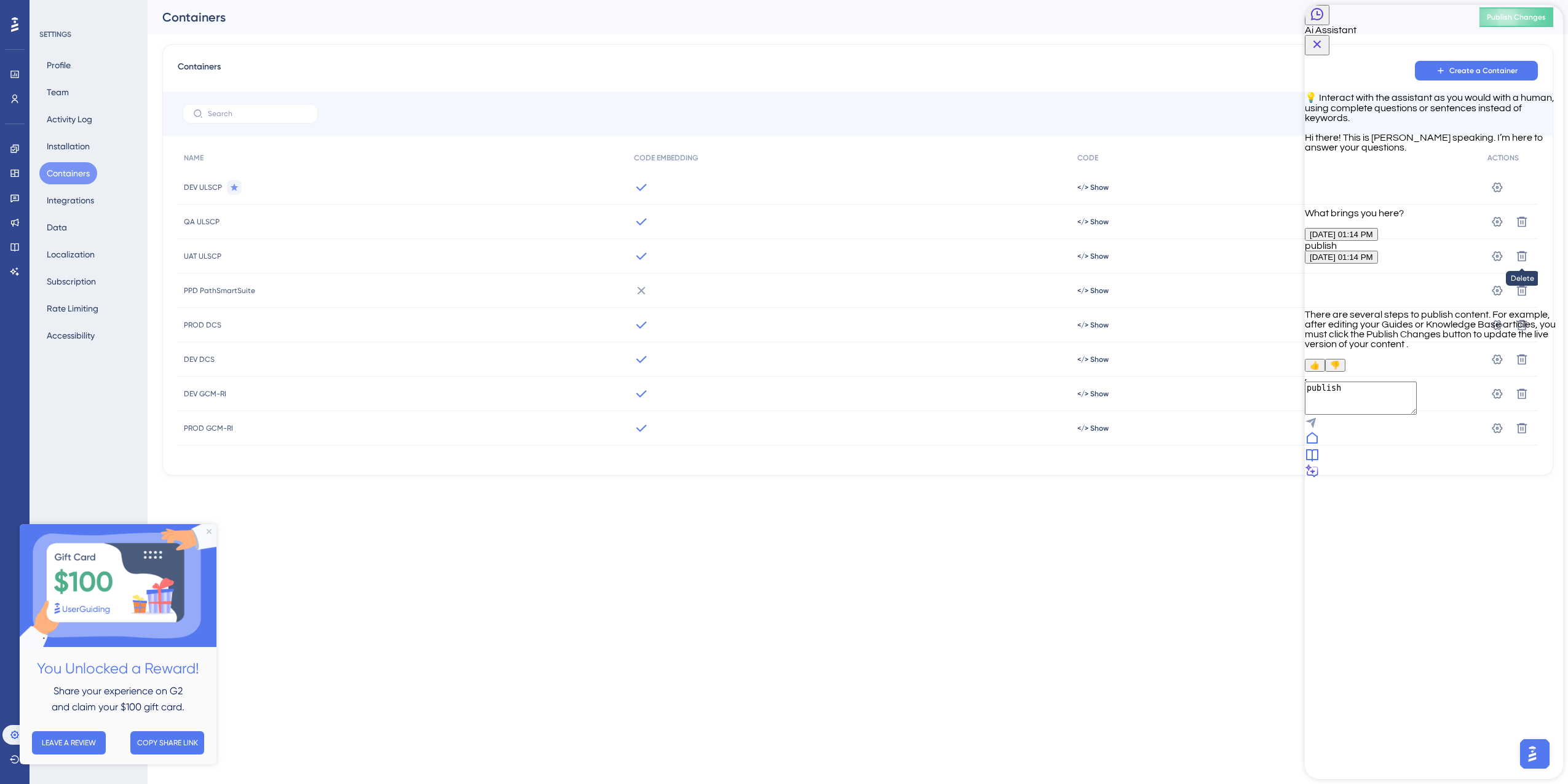
click at [1353, 448] on div at bounding box center [1433, 439] width 258 height 17
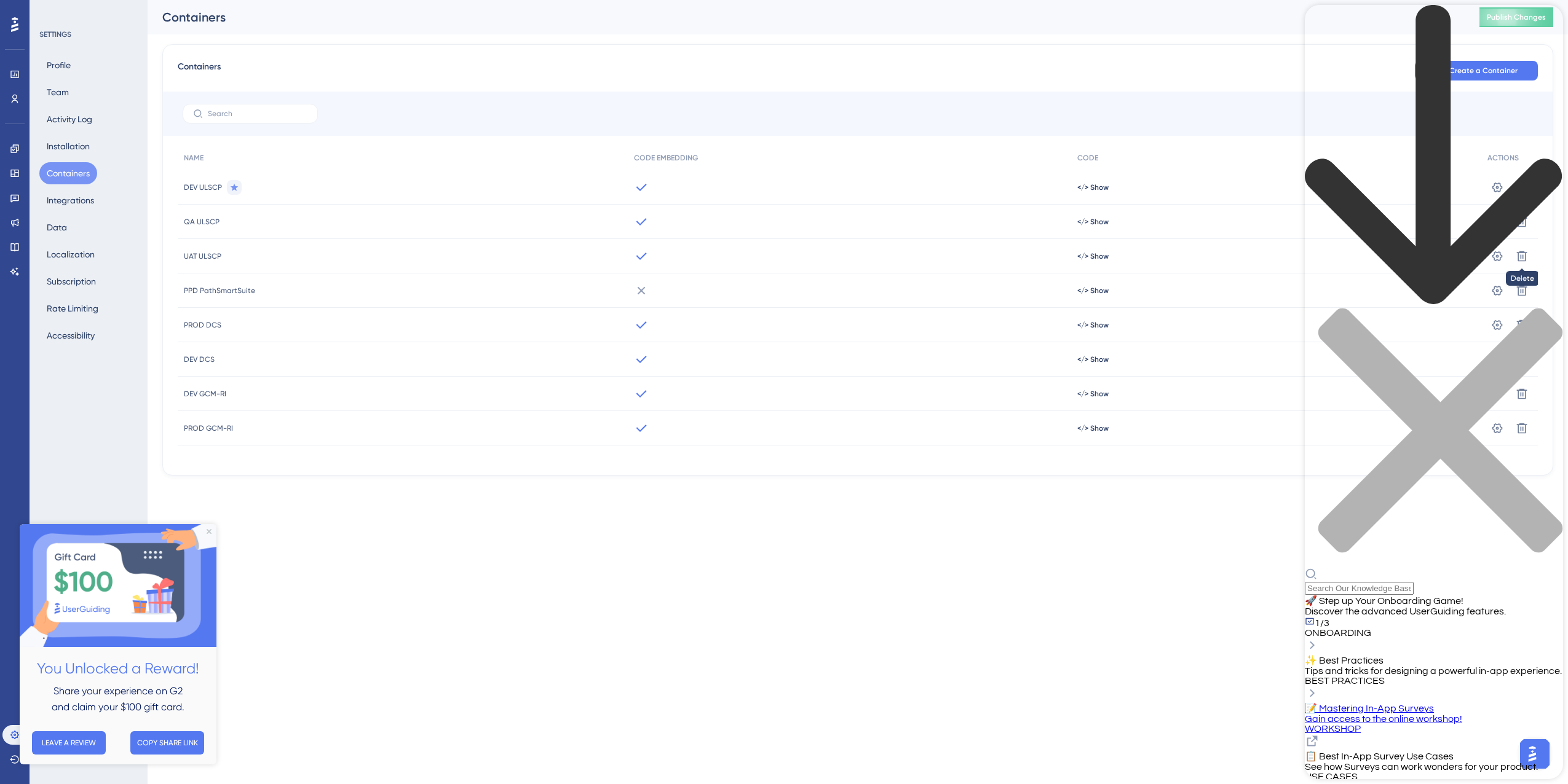
click at [1413, 583] on input "Resource Center Header" at bounding box center [1359, 589] width 109 height 13
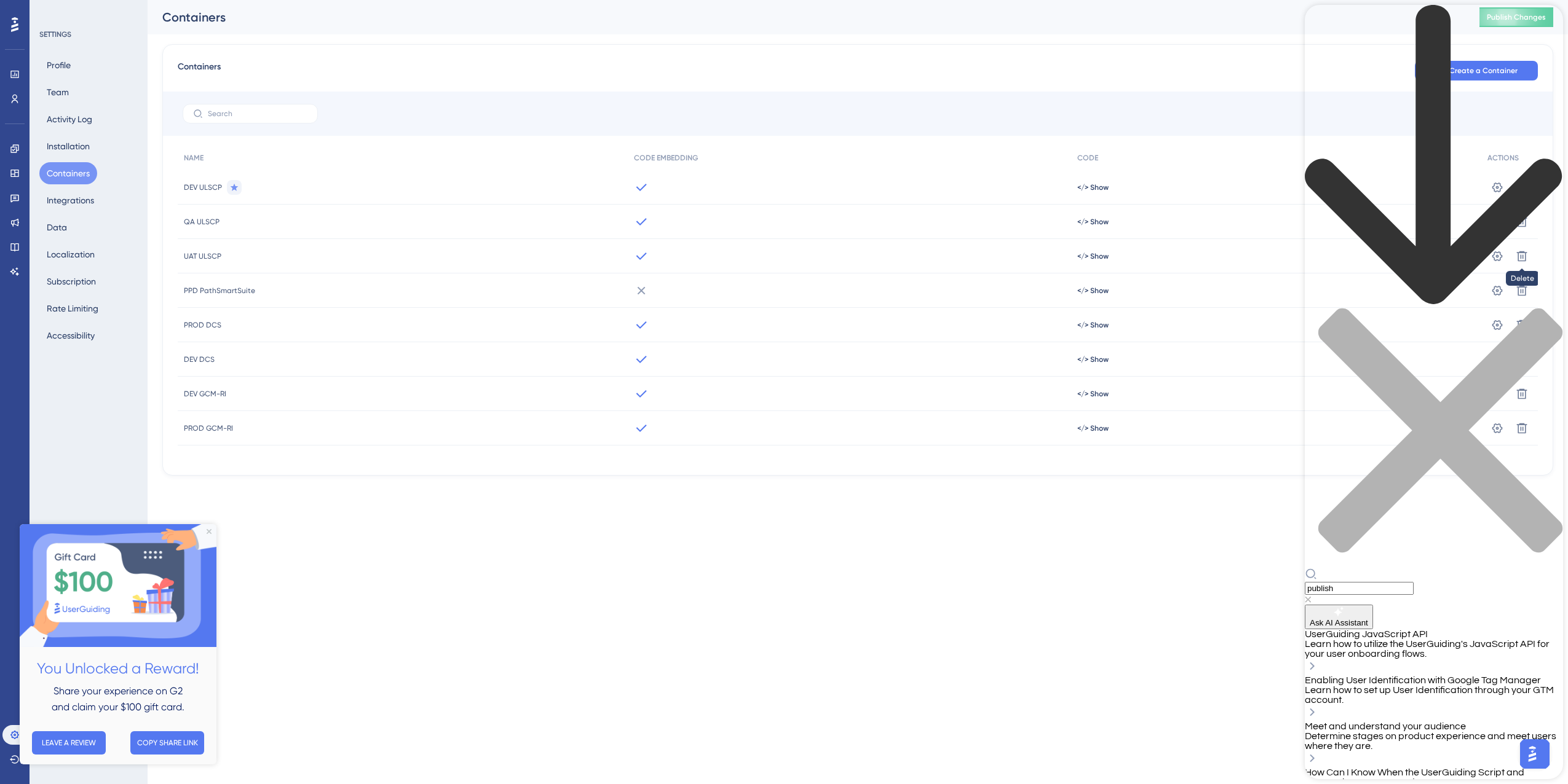
type input "publish"
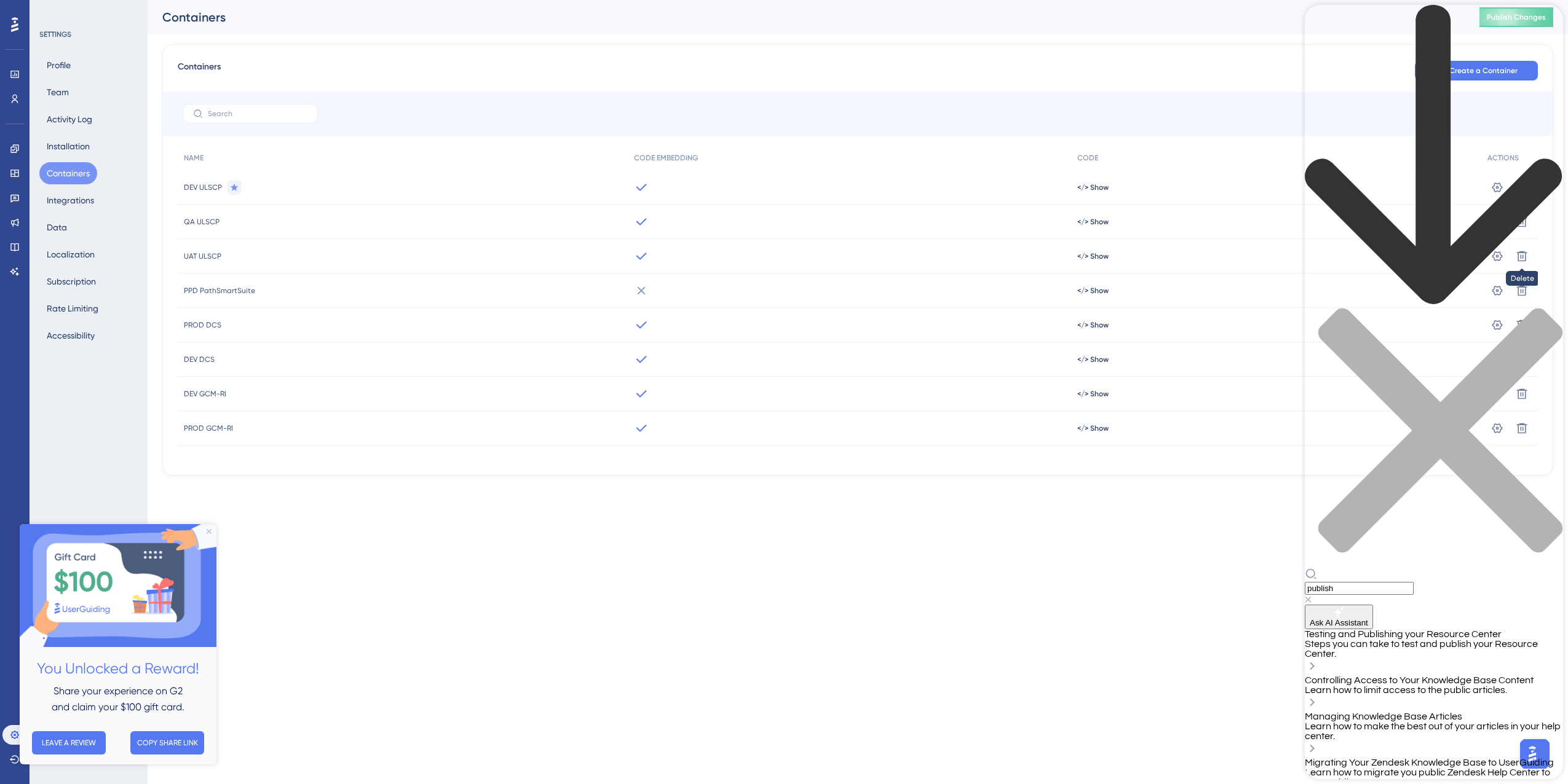
click at [1491, 676] on span "Controlling Access to Your Knowledge Base Content" at bounding box center [1419, 680] width 229 height 10
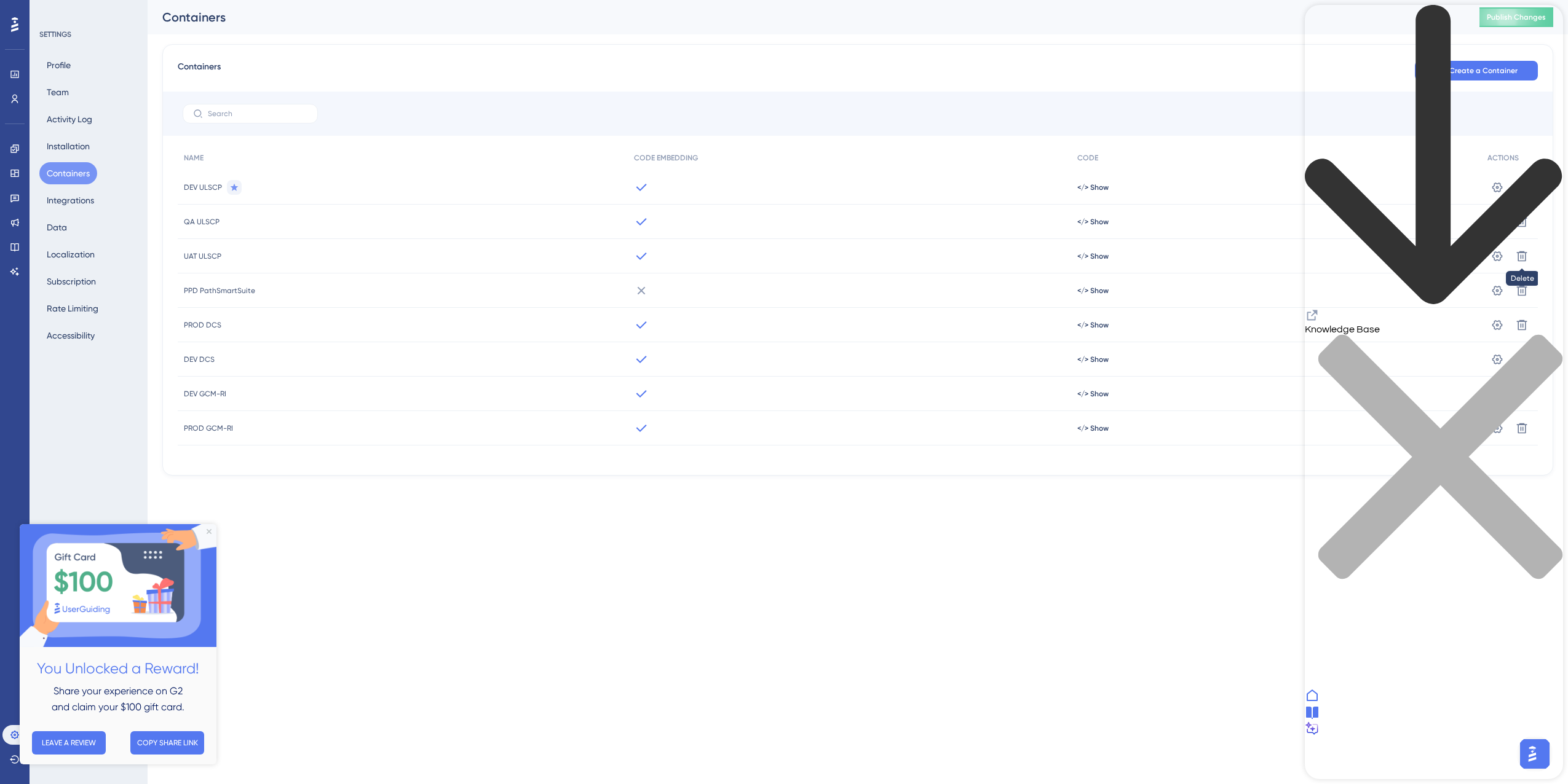
click at [1323, 28] on icon "back to header" at bounding box center [1433, 156] width 258 height 301
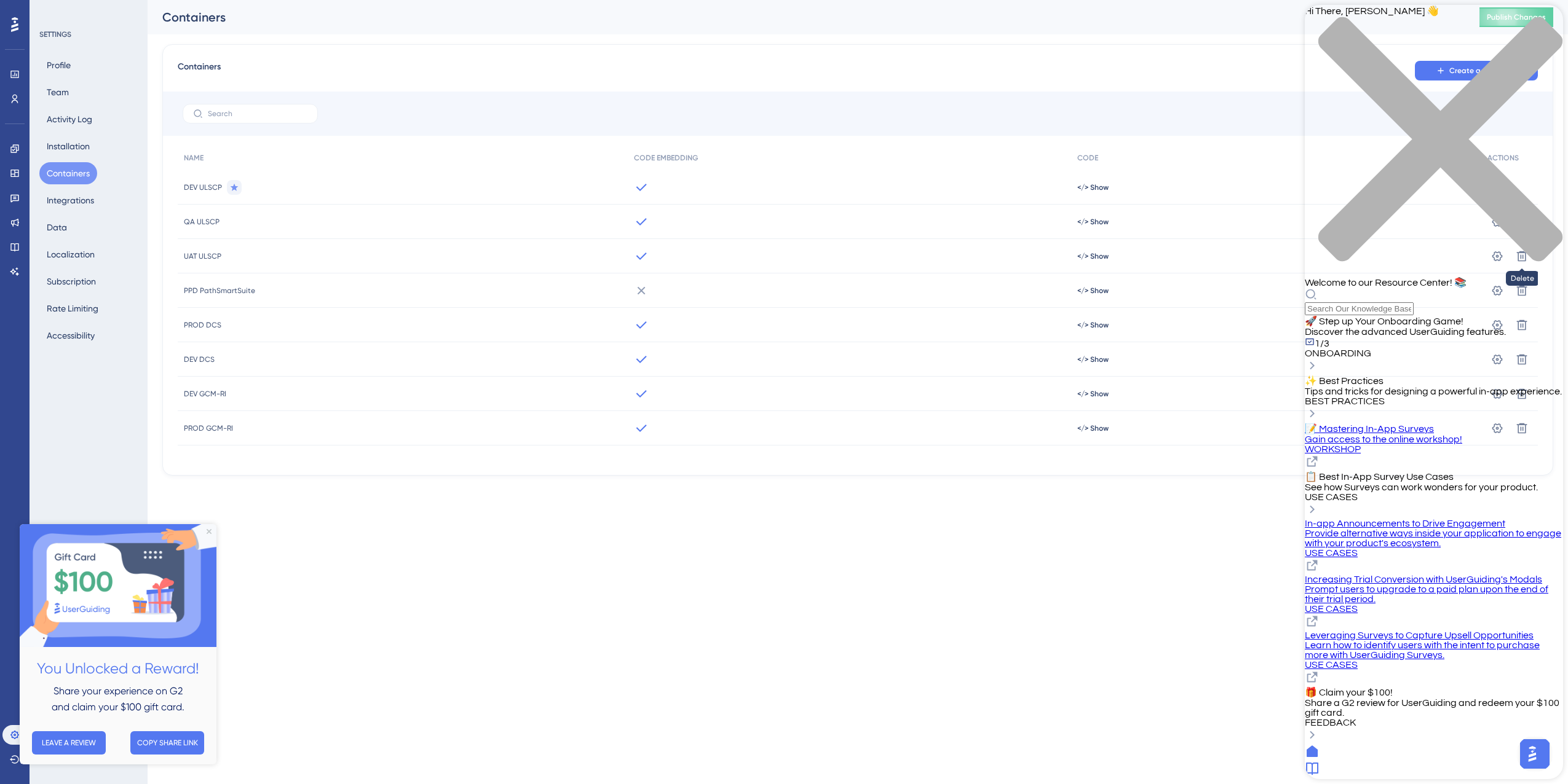
click at [1539, 26] on icon "close resource center" at bounding box center [1433, 145] width 258 height 258
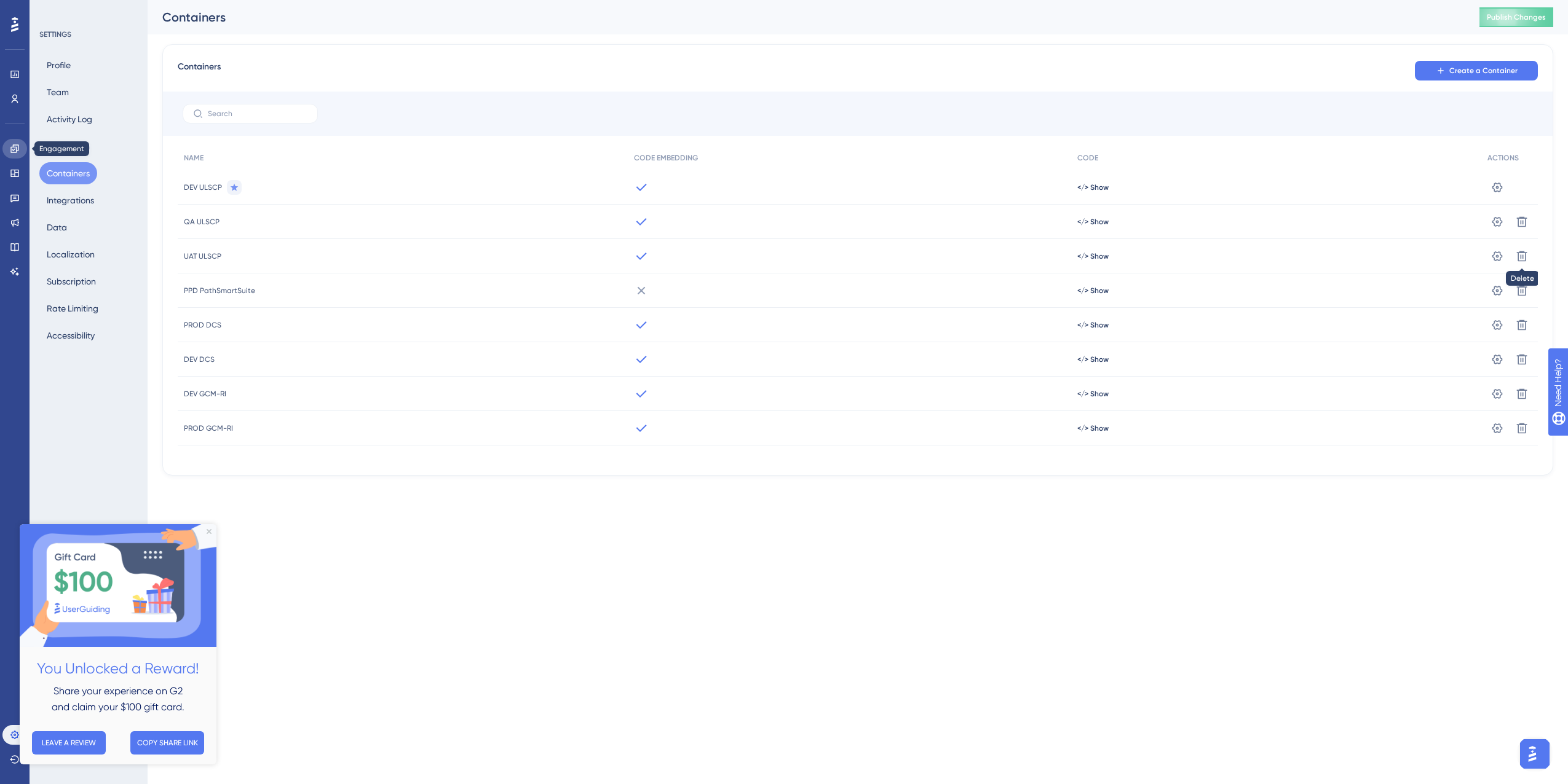
click at [18, 148] on icon at bounding box center [14, 148] width 10 height 10
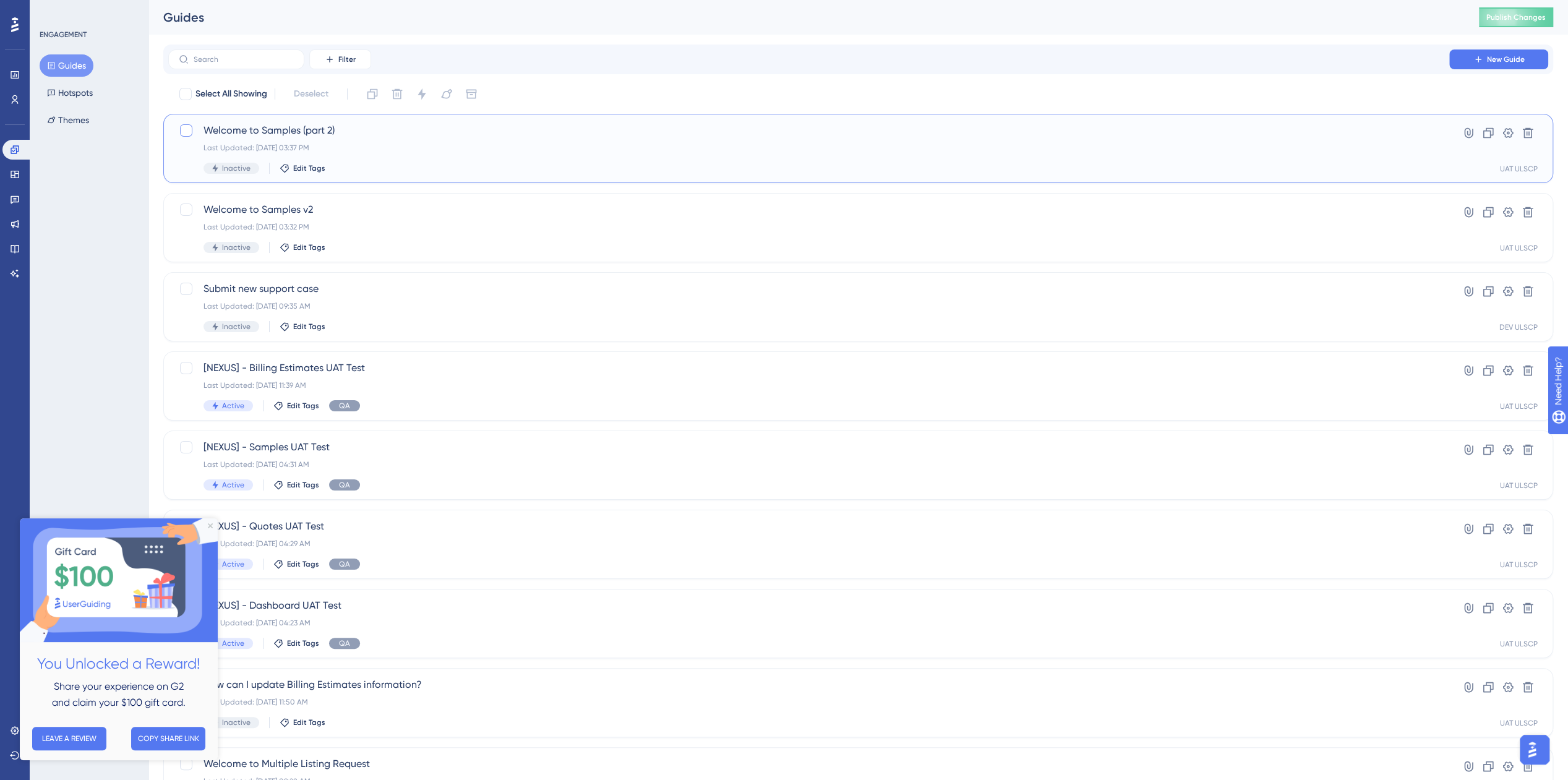
click at [183, 129] on div at bounding box center [186, 130] width 12 height 12
click at [183, 129] on icon at bounding box center [186, 130] width 7 height 10
click at [183, 129] on div at bounding box center [186, 130] width 12 height 12
click at [183, 129] on icon at bounding box center [186, 130] width 7 height 10
checkbox input "false"
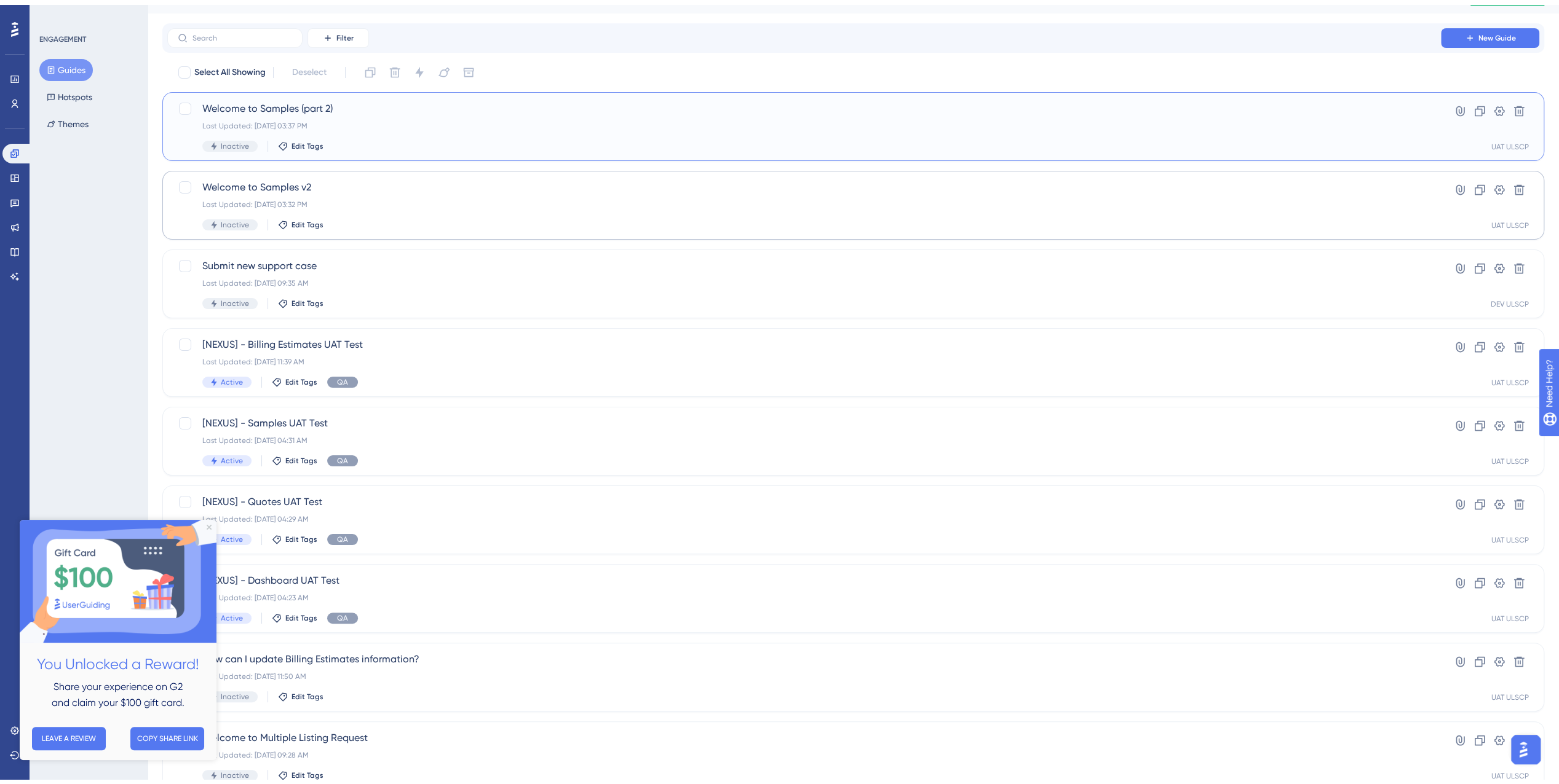
scroll to position [123, 0]
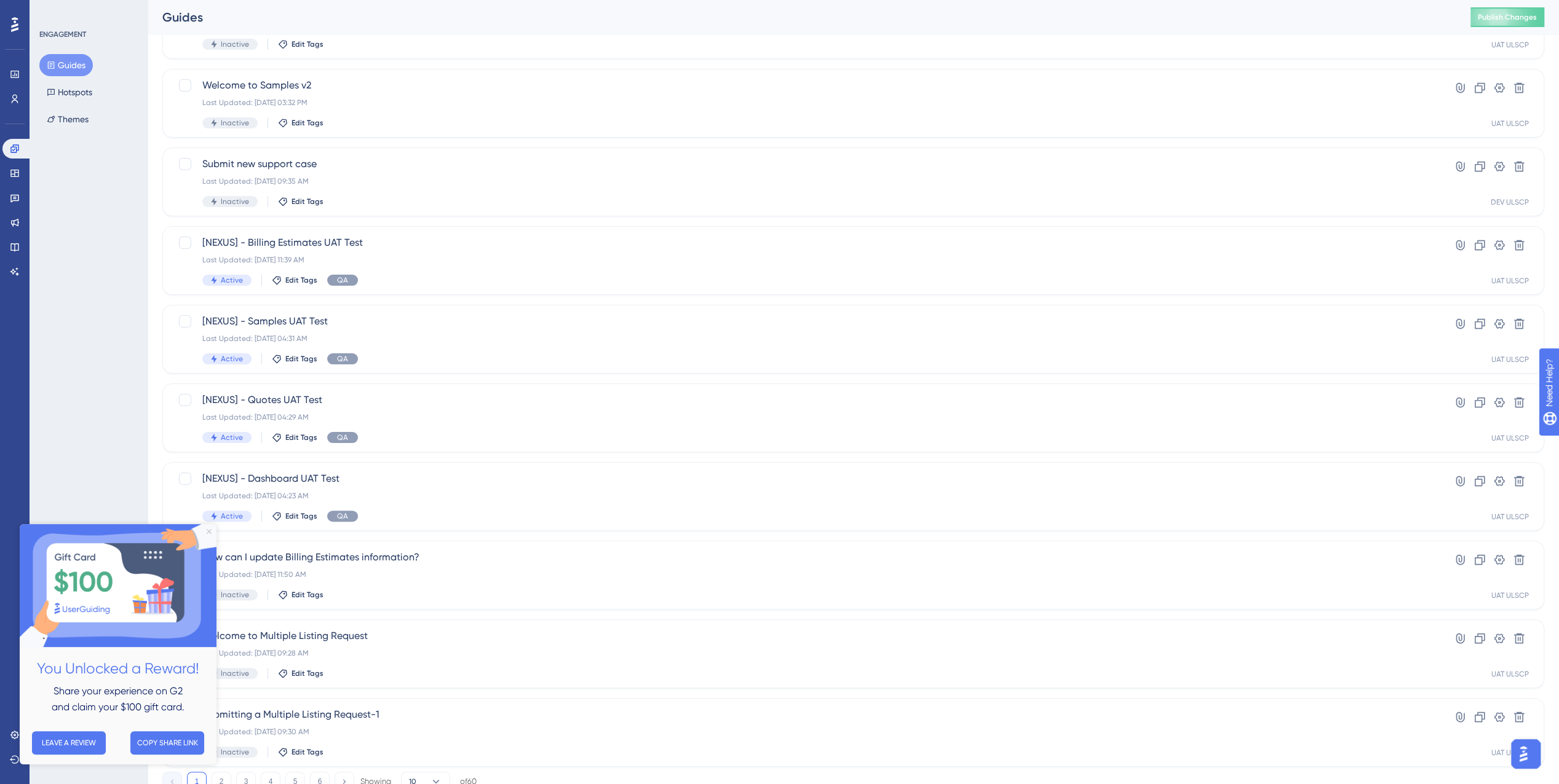
click at [210, 530] on icon "Close Preview" at bounding box center [210, 532] width 5 height 5
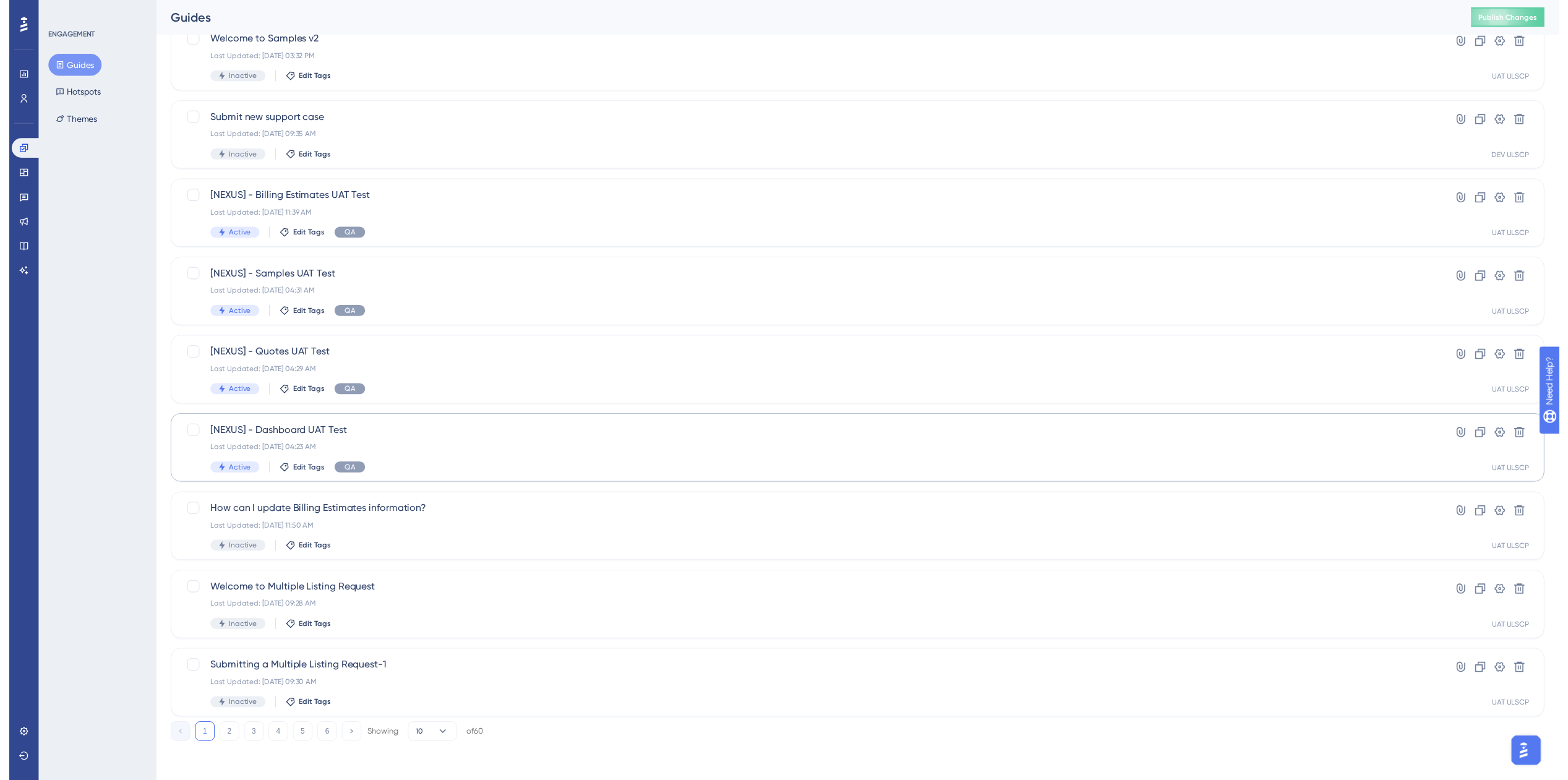
scroll to position [0, 0]
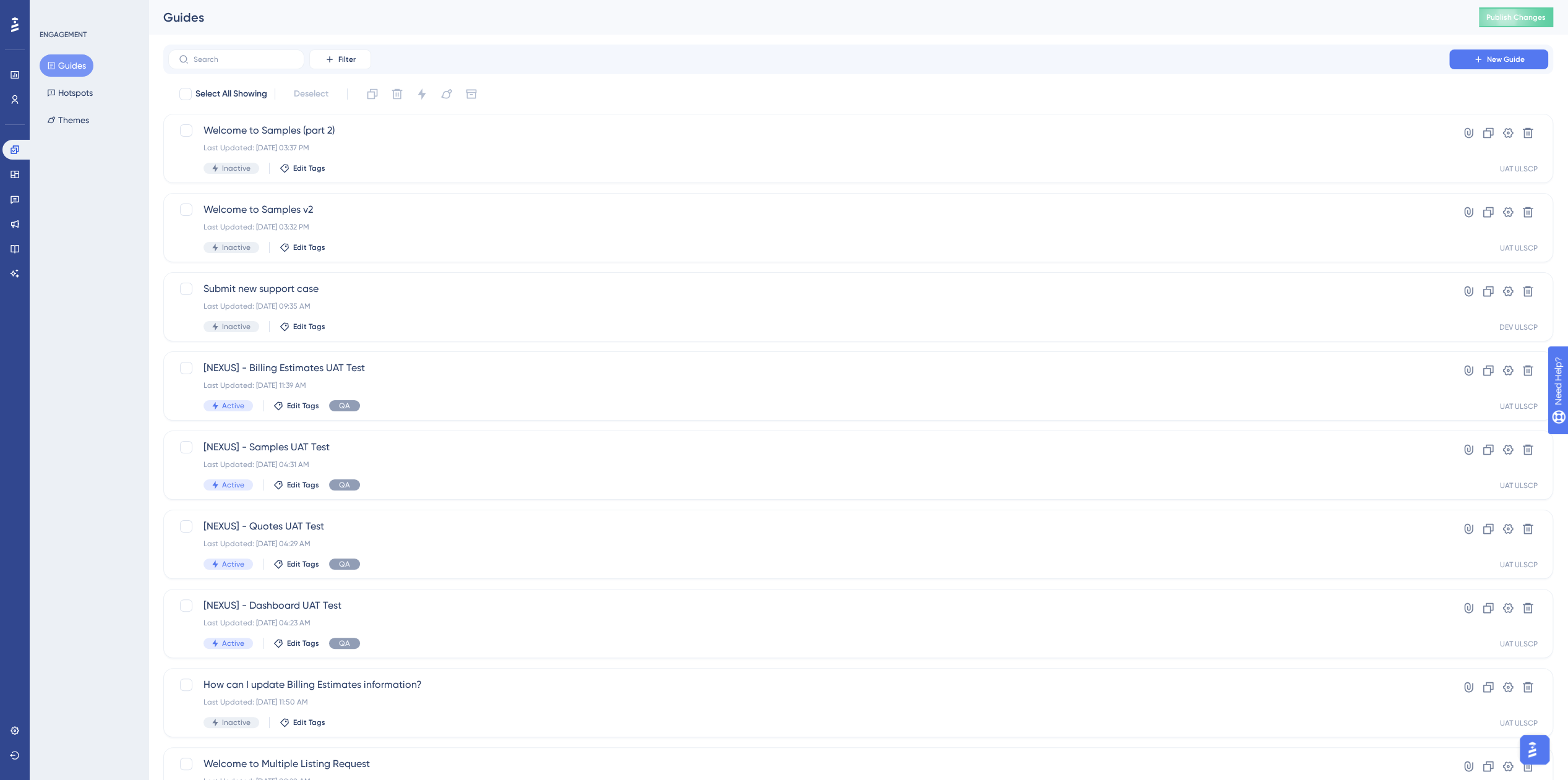
click at [1525, 751] on img "Open AI Assistant Launcher" at bounding box center [1532, 749] width 22 height 22
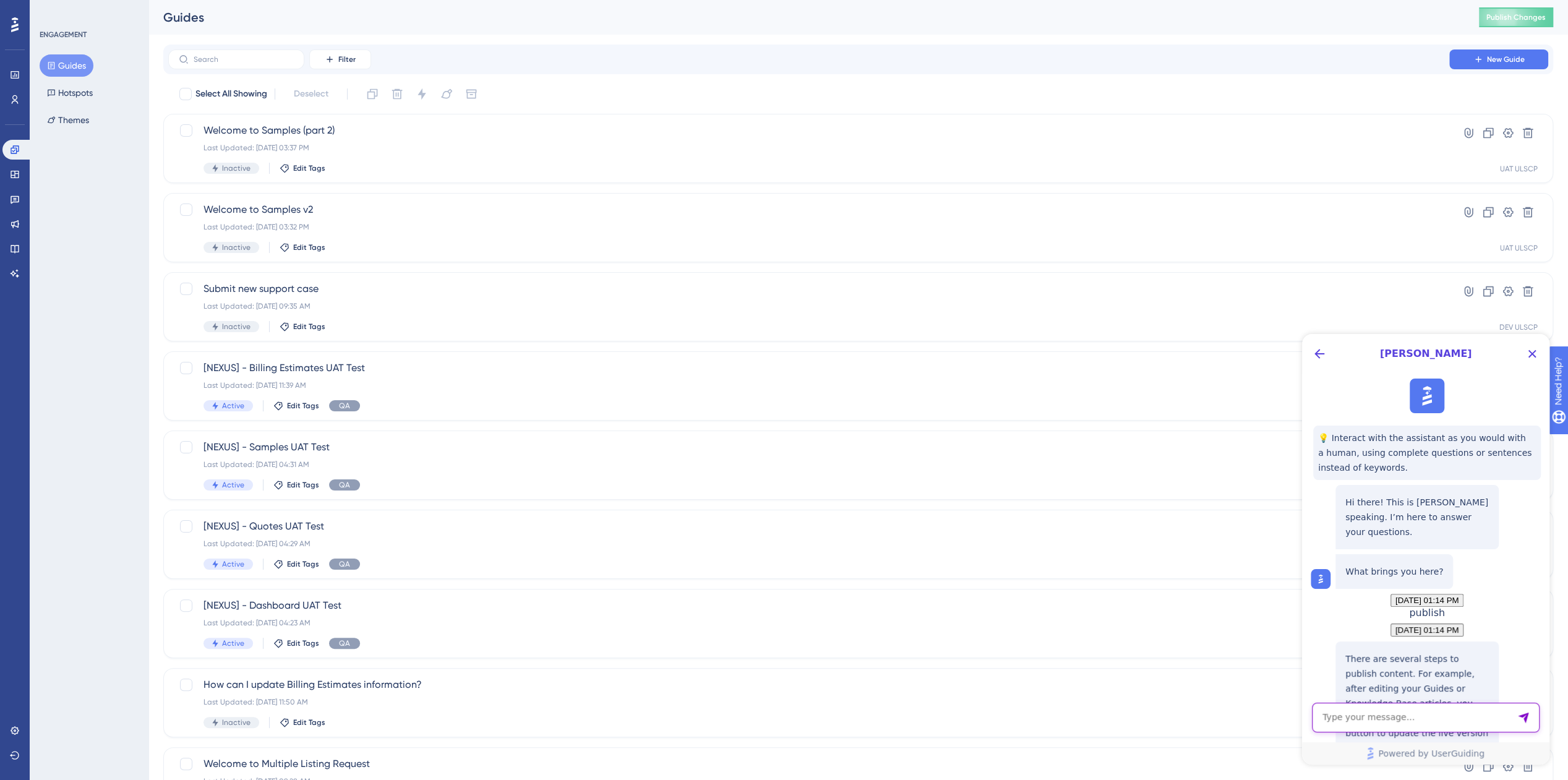
click at [1425, 722] on textarea "AI Assistant Text Input" at bounding box center [1425, 718] width 228 height 30
type textarea "can publishing be limited to specific guides or does it publish everything?"
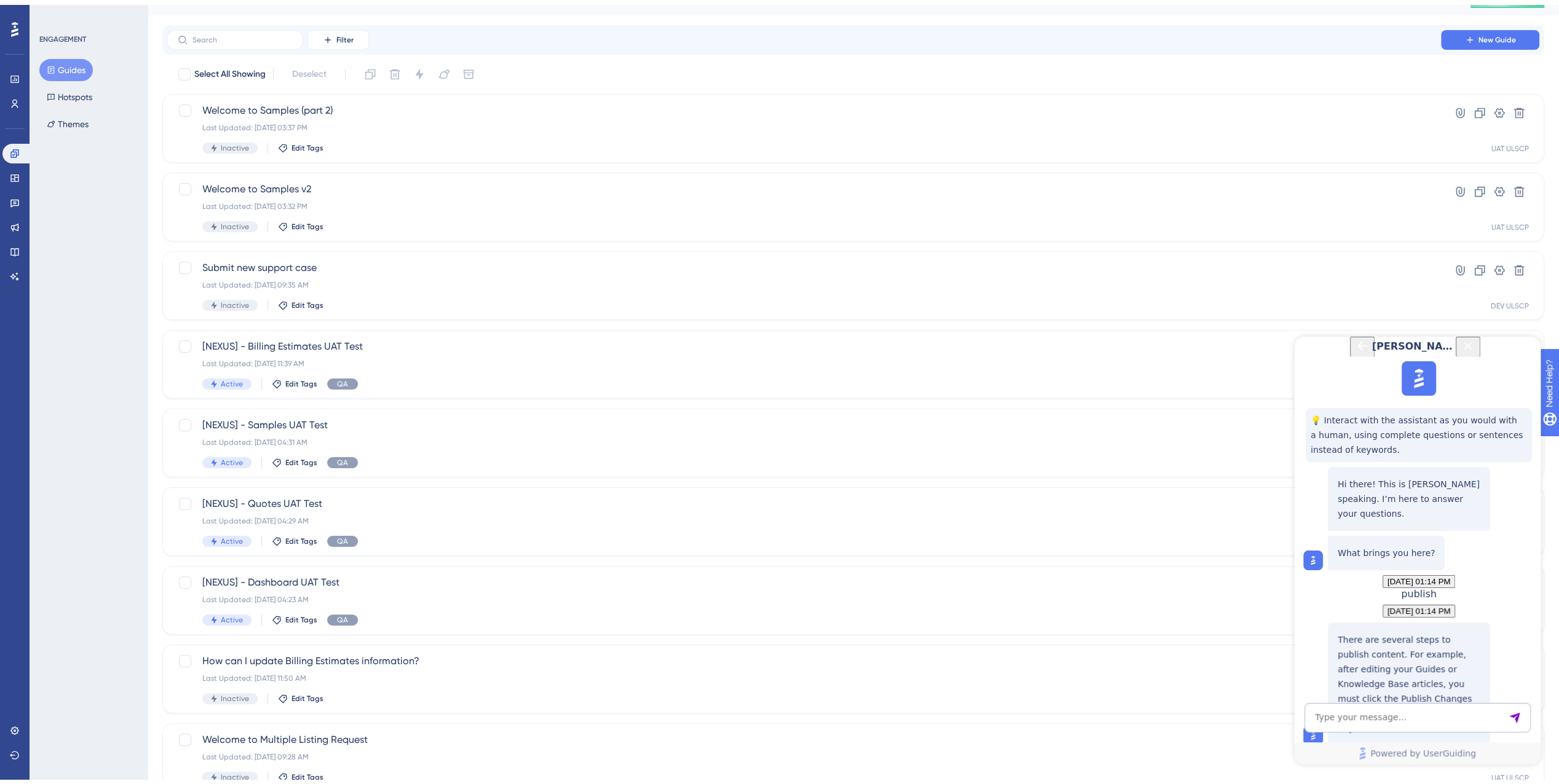
scroll to position [62, 0]
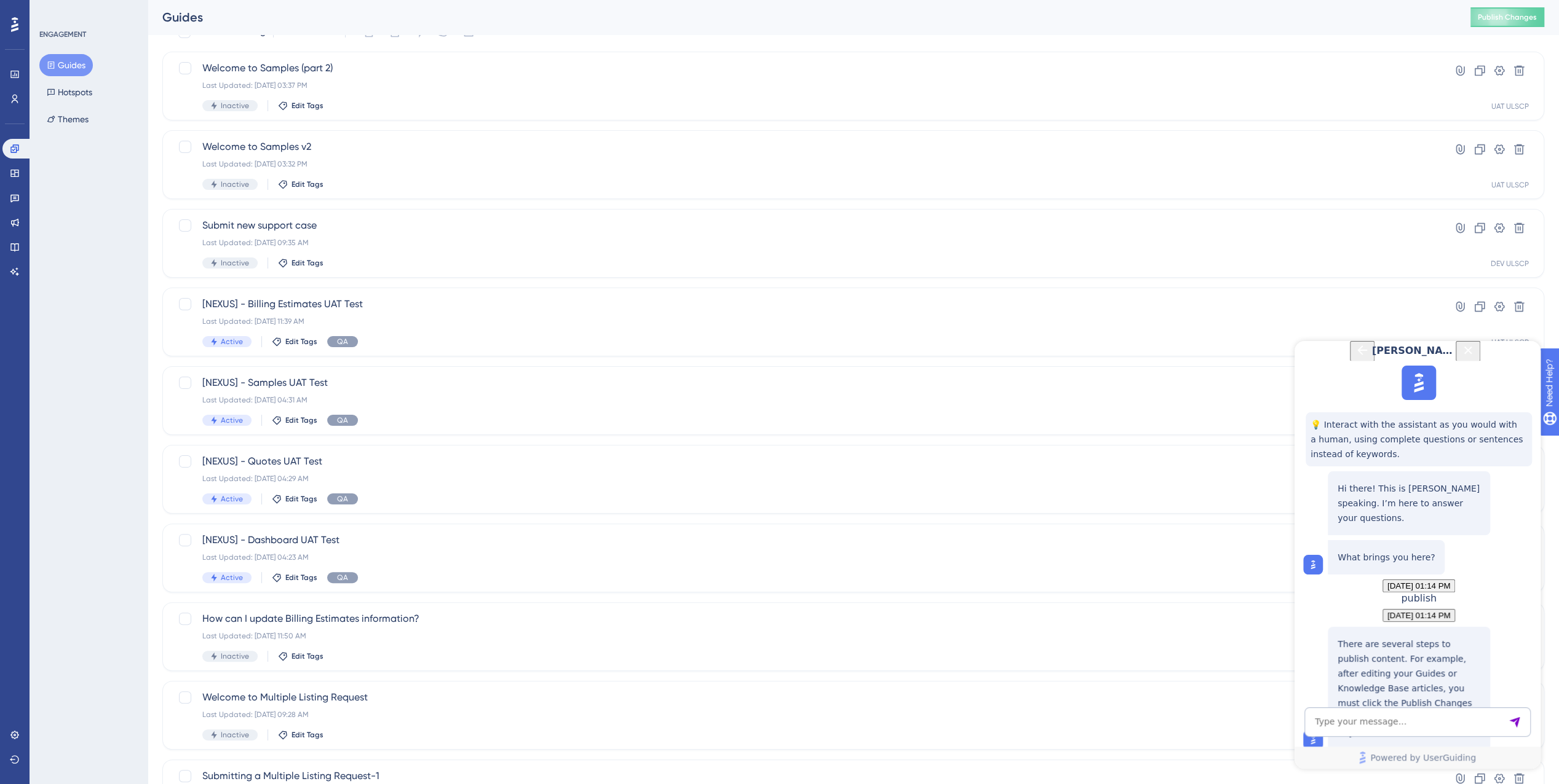
drag, startPoint x: 1518, startPoint y: 355, endPoint x: 2798, endPoint y: 680, distance: 1320.6
click at [1475, 355] on icon "Close Button" at bounding box center [1467, 350] width 15 height 15
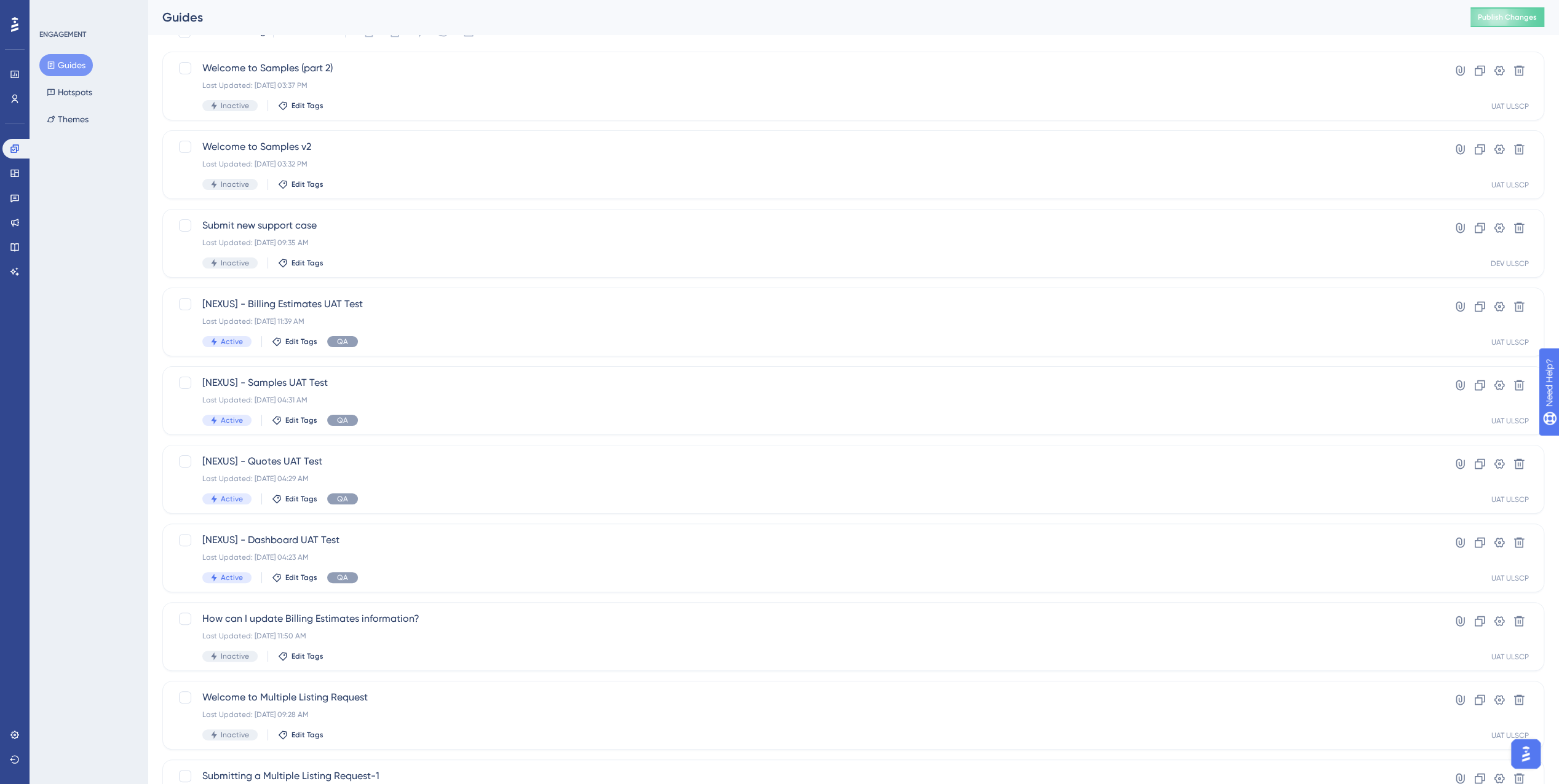
scroll to position [0, 0]
